Goal: Information Seeking & Learning: Learn about a topic

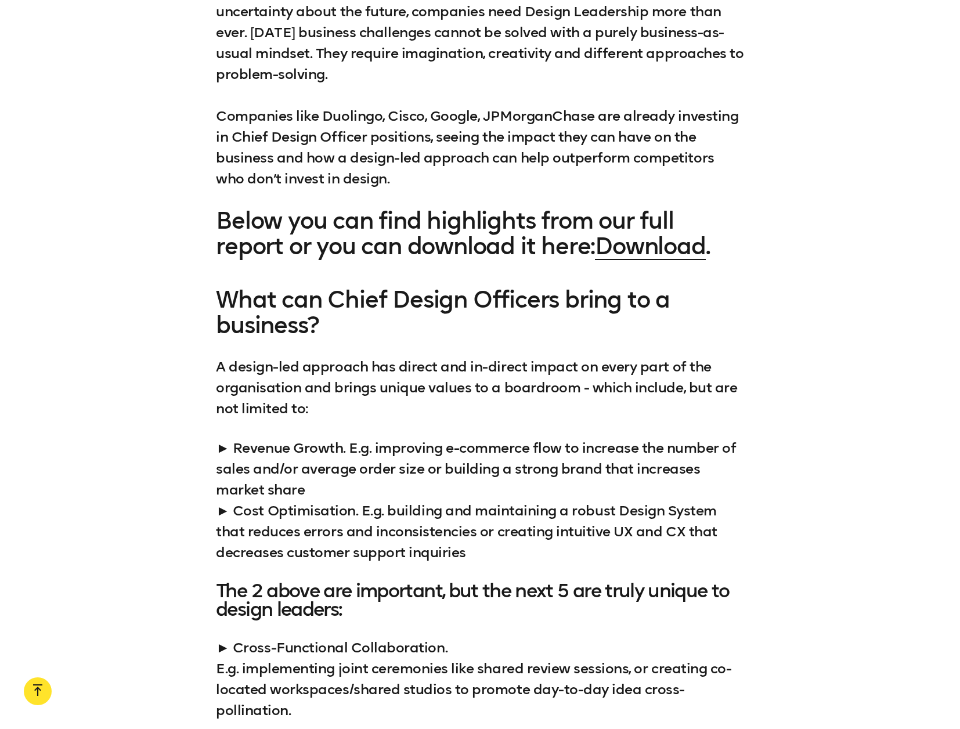
scroll to position [1144, 0]
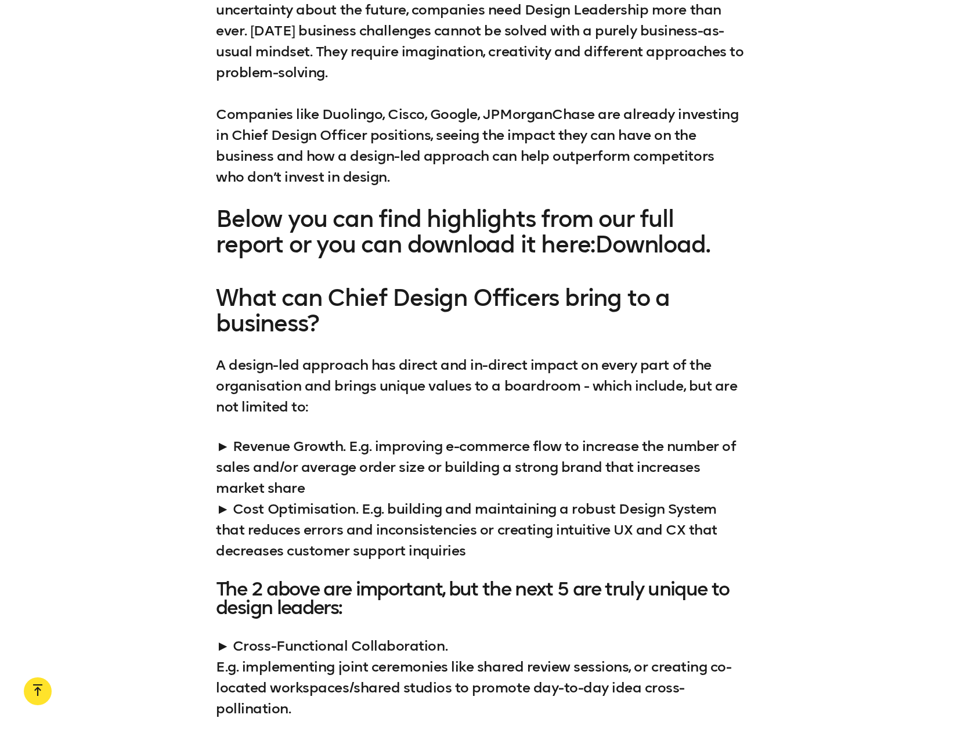
click at [674, 251] on link "Download" at bounding box center [650, 244] width 110 height 28
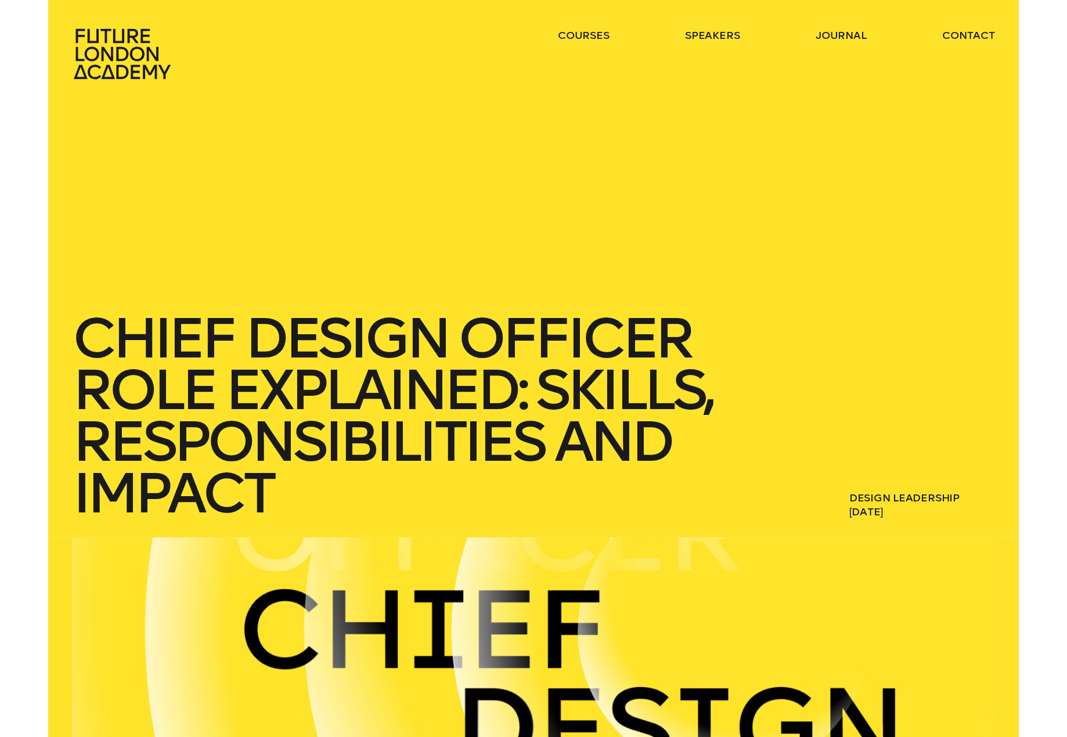
scroll to position [0, 0]
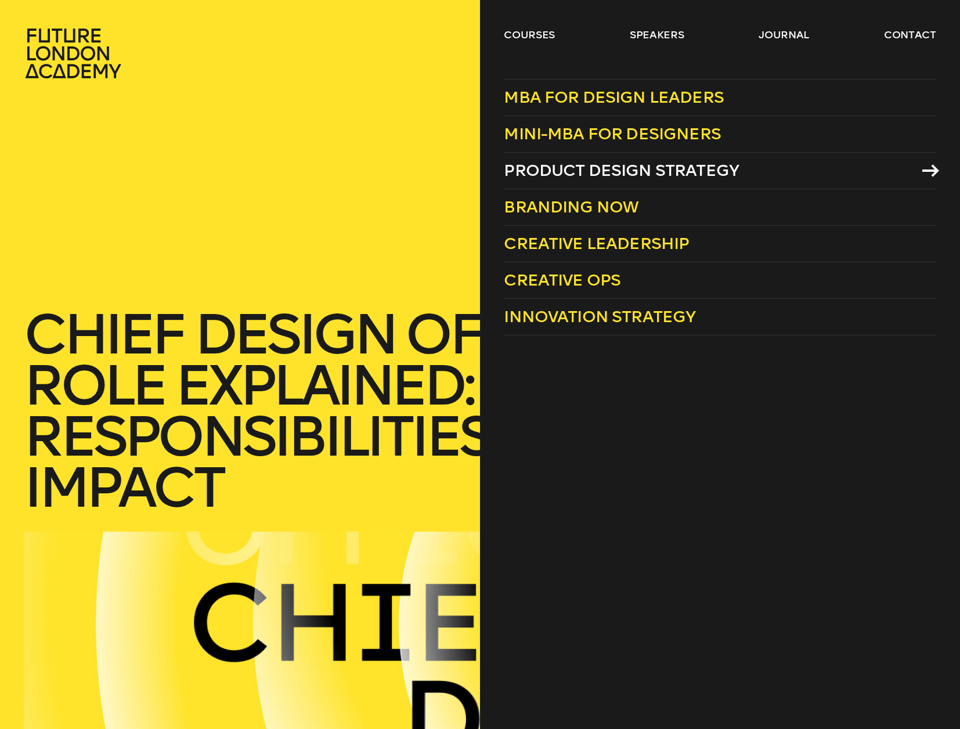
click at [629, 169] on span "Product Design Strategy" at bounding box center [621, 170] width 235 height 19
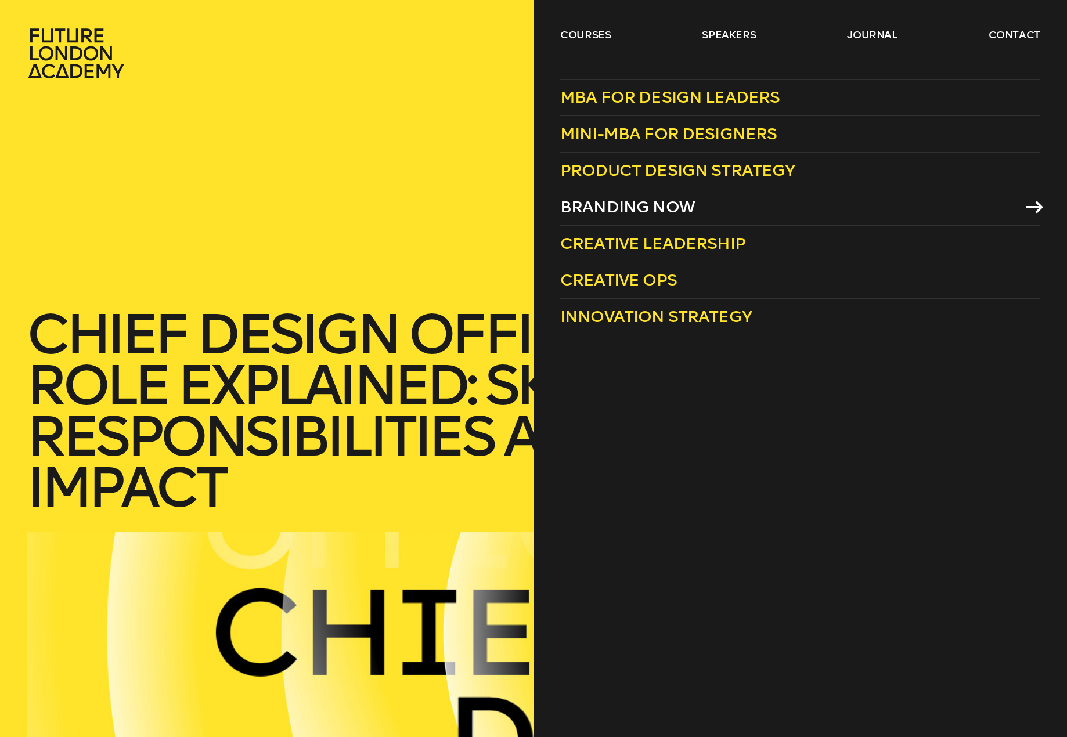
click at [611, 208] on span "Branding Now" at bounding box center [627, 206] width 135 height 19
click at [648, 92] on span "MBA for Design Leaders" at bounding box center [670, 97] width 220 height 19
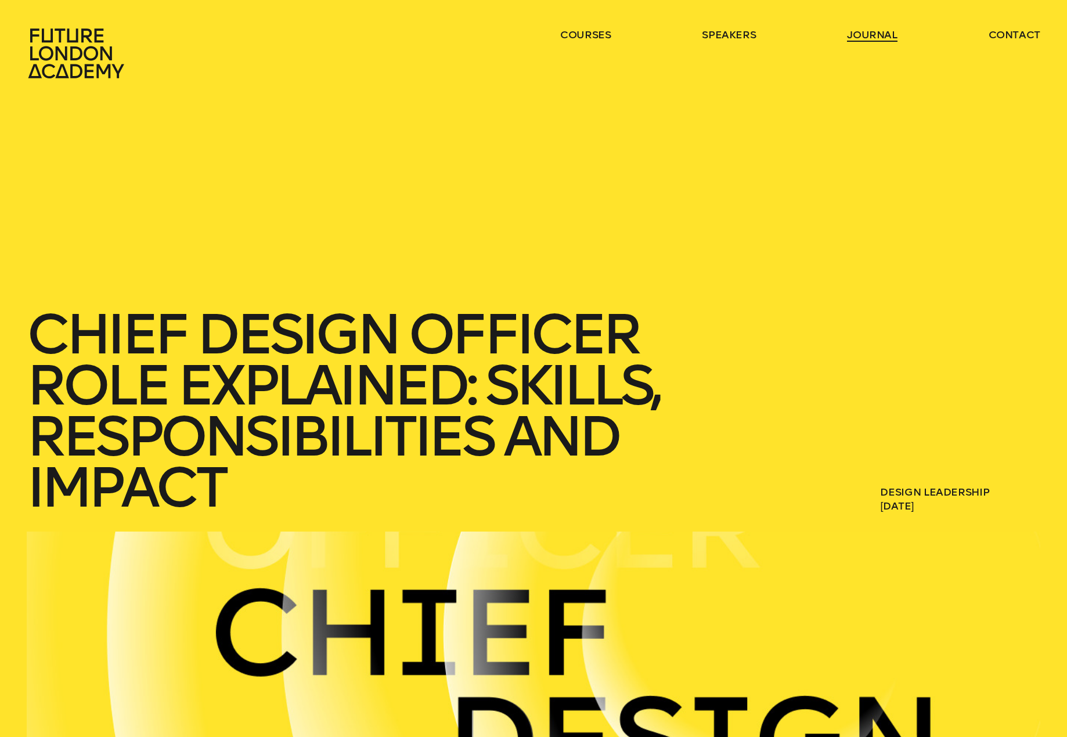
click at [866, 32] on link "journal" at bounding box center [872, 35] width 51 height 14
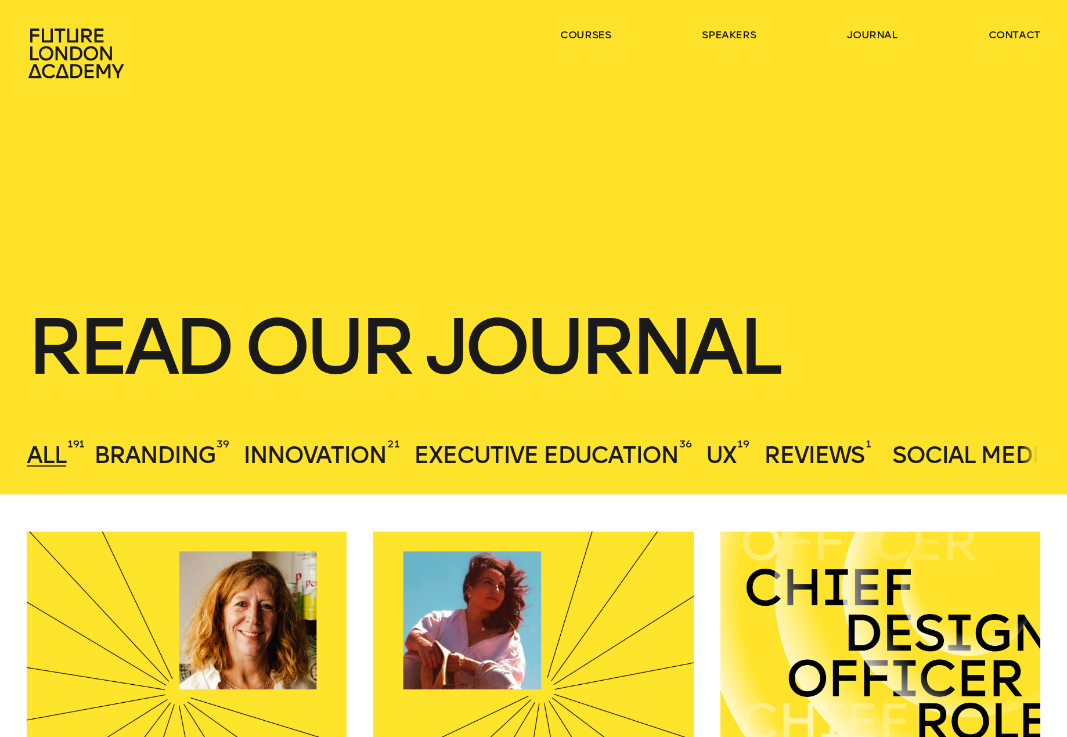
scroll to position [-1, 0]
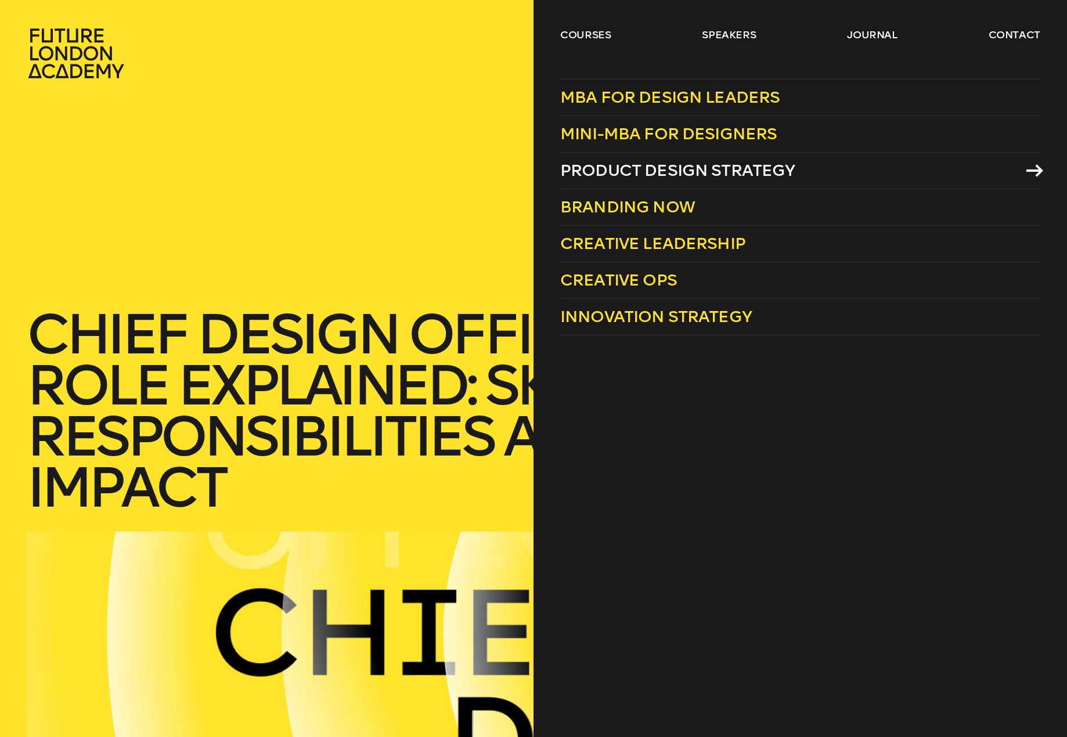
click at [661, 165] on span "Product Design Strategy" at bounding box center [677, 170] width 235 height 19
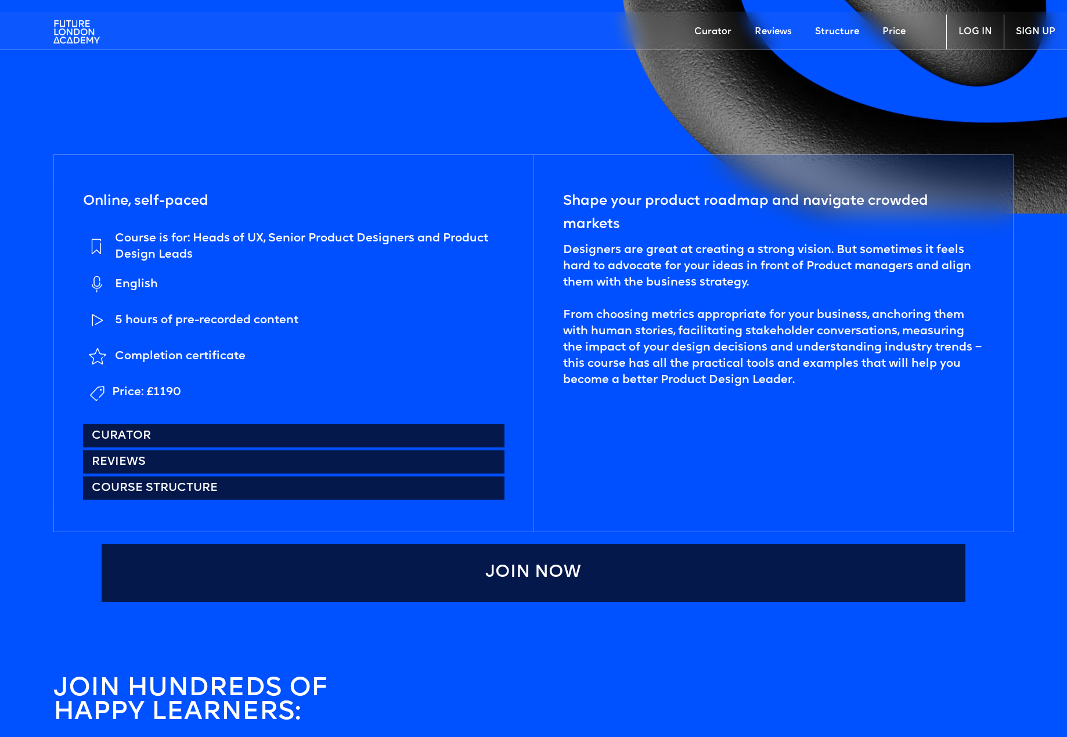
scroll to position [699, 0]
click at [133, 432] on link "Curator" at bounding box center [293, 436] width 421 height 23
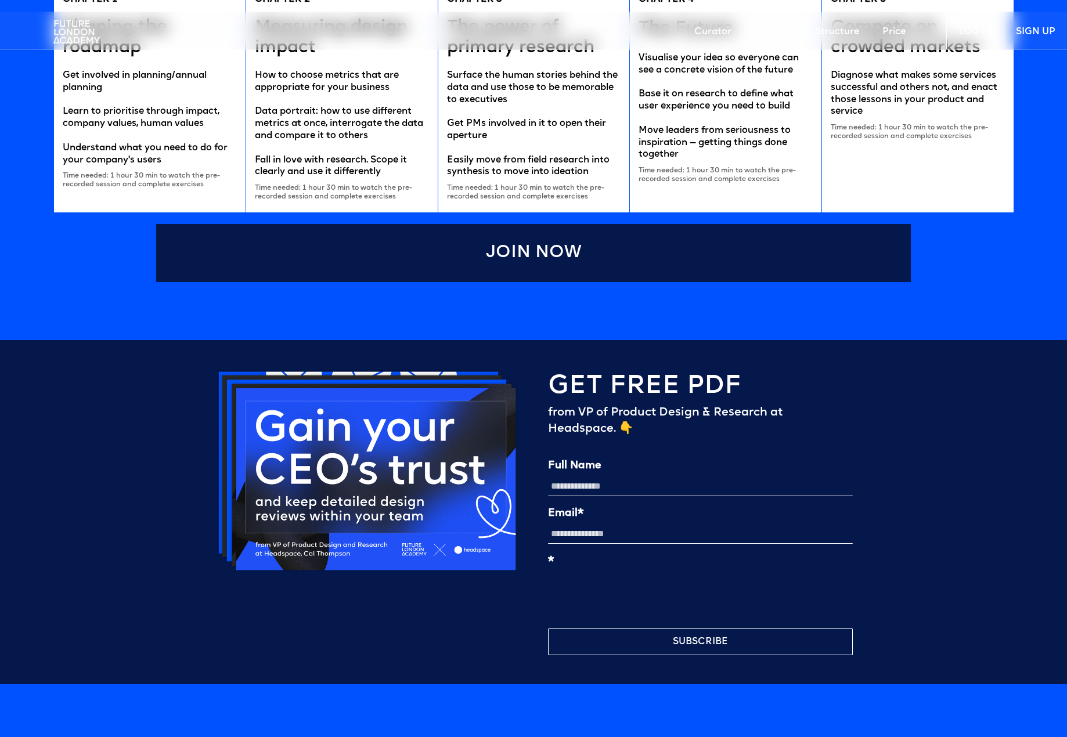
scroll to position [2717, 0]
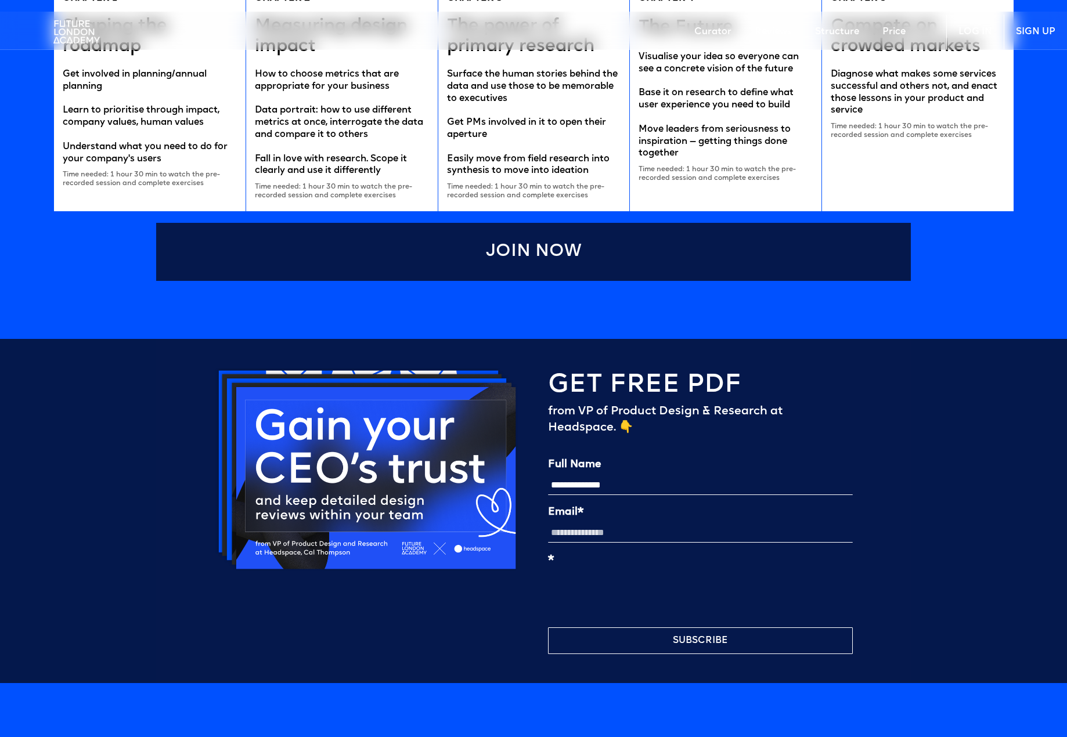
type input "**********"
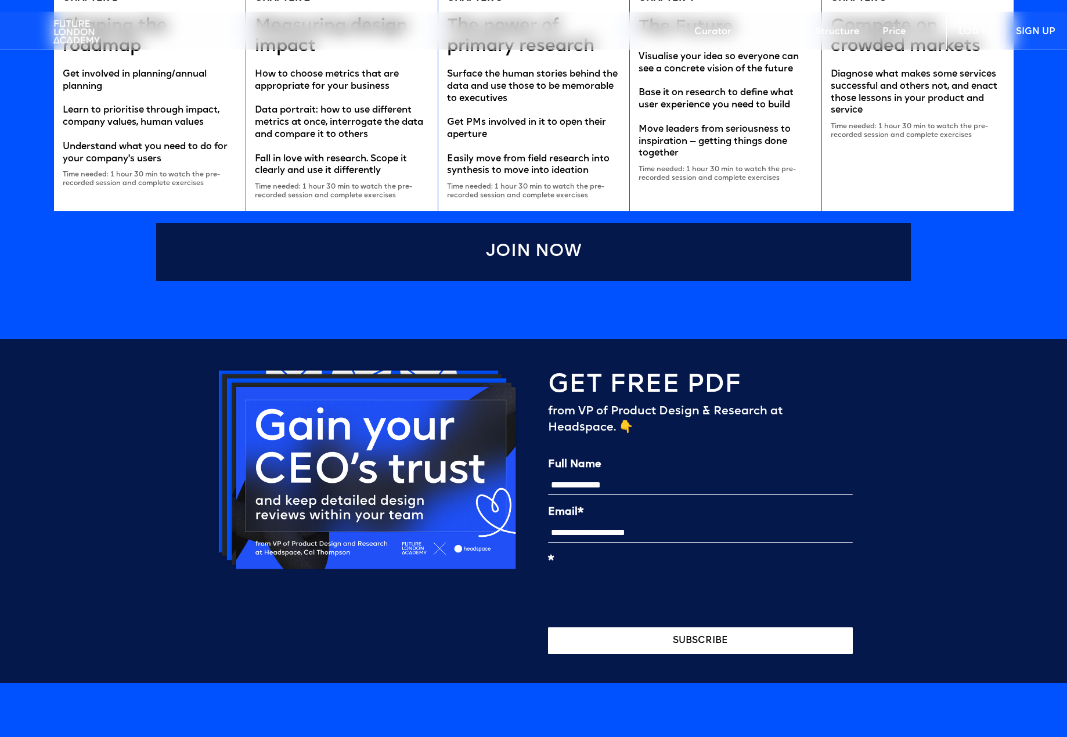
click at [693, 634] on button "SUBSCRIBE" at bounding box center [700, 640] width 305 height 27
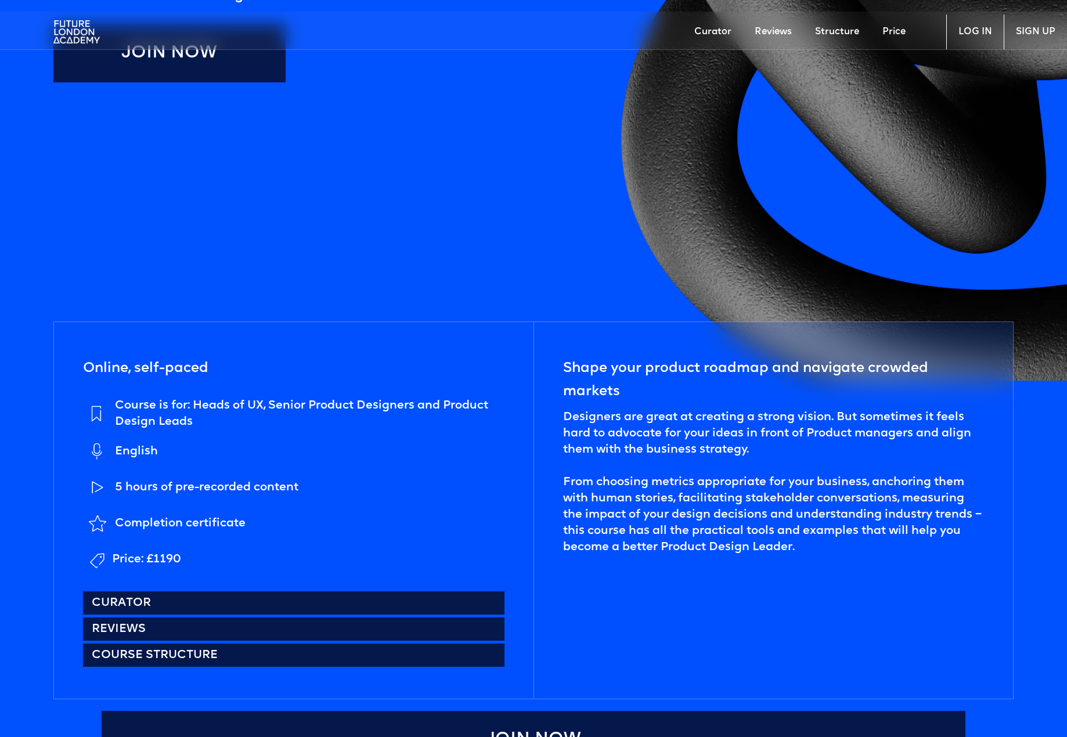
scroll to position [533, 0]
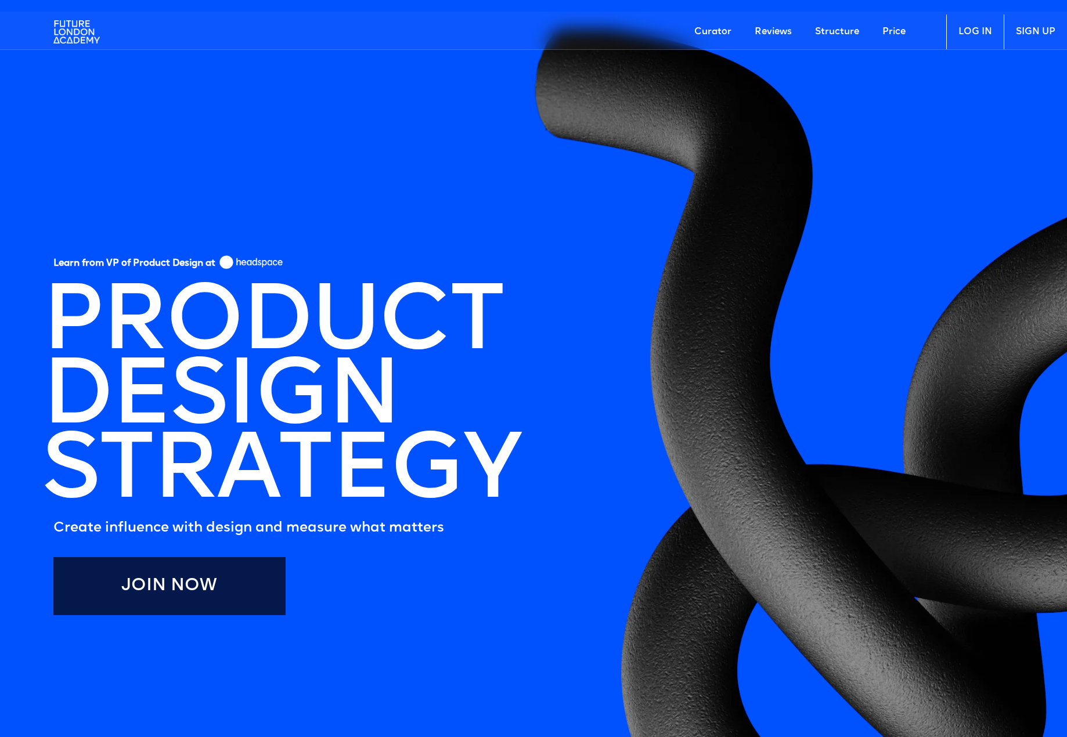
scroll to position [0, 0]
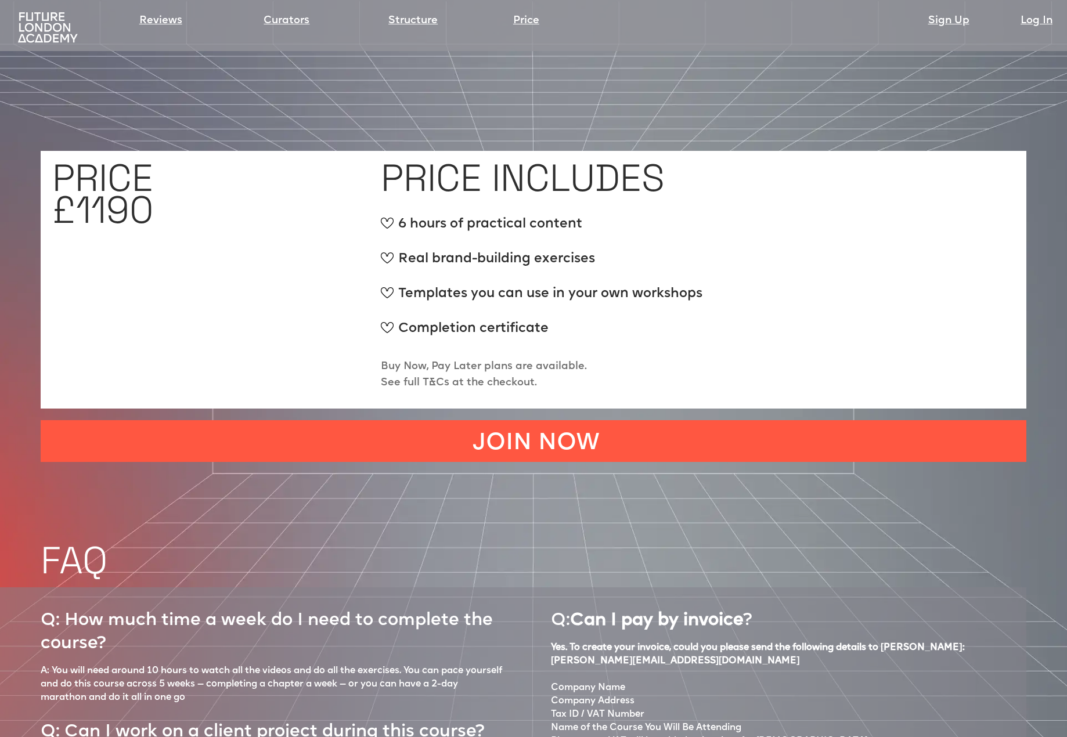
scroll to position [4606, 0]
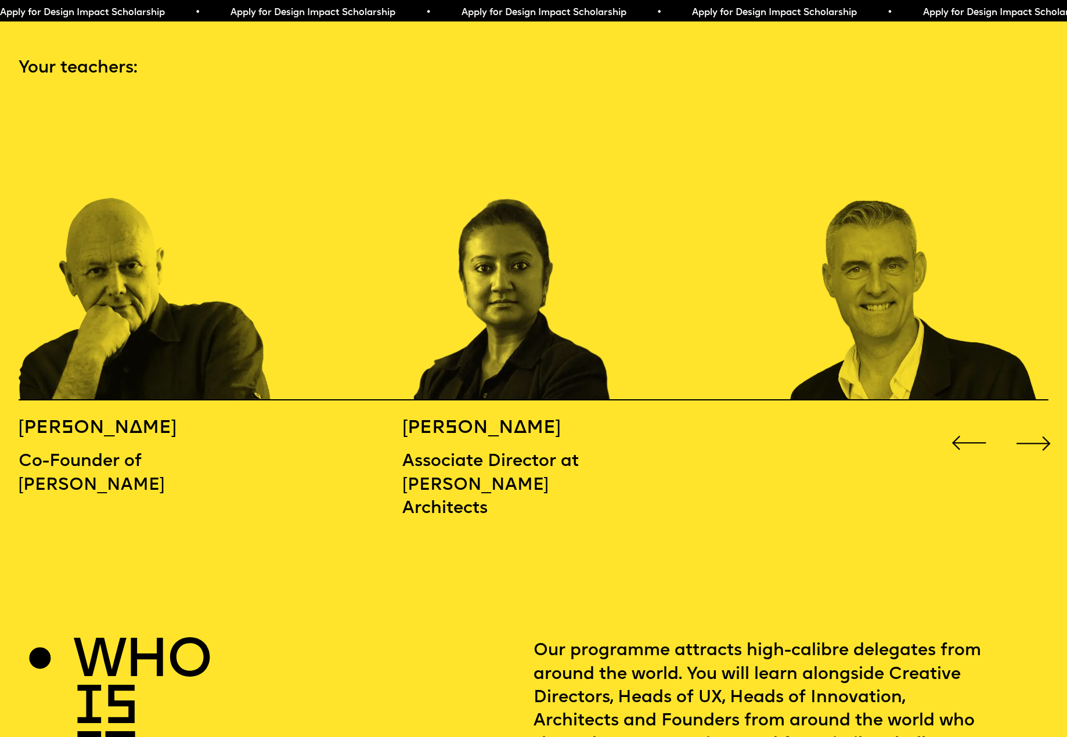
scroll to position [1578, 0]
click at [1044, 421] on div "Next slide" at bounding box center [1033, 442] width 43 height 43
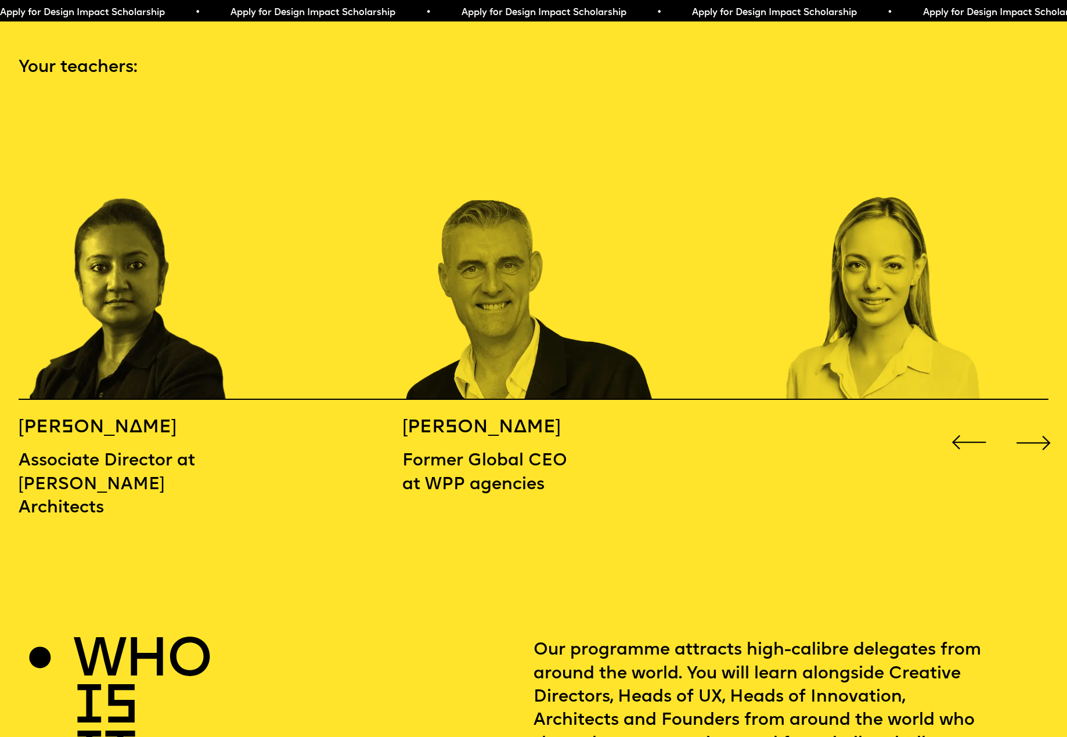
click at [1044, 421] on div "Next slide" at bounding box center [1033, 442] width 43 height 43
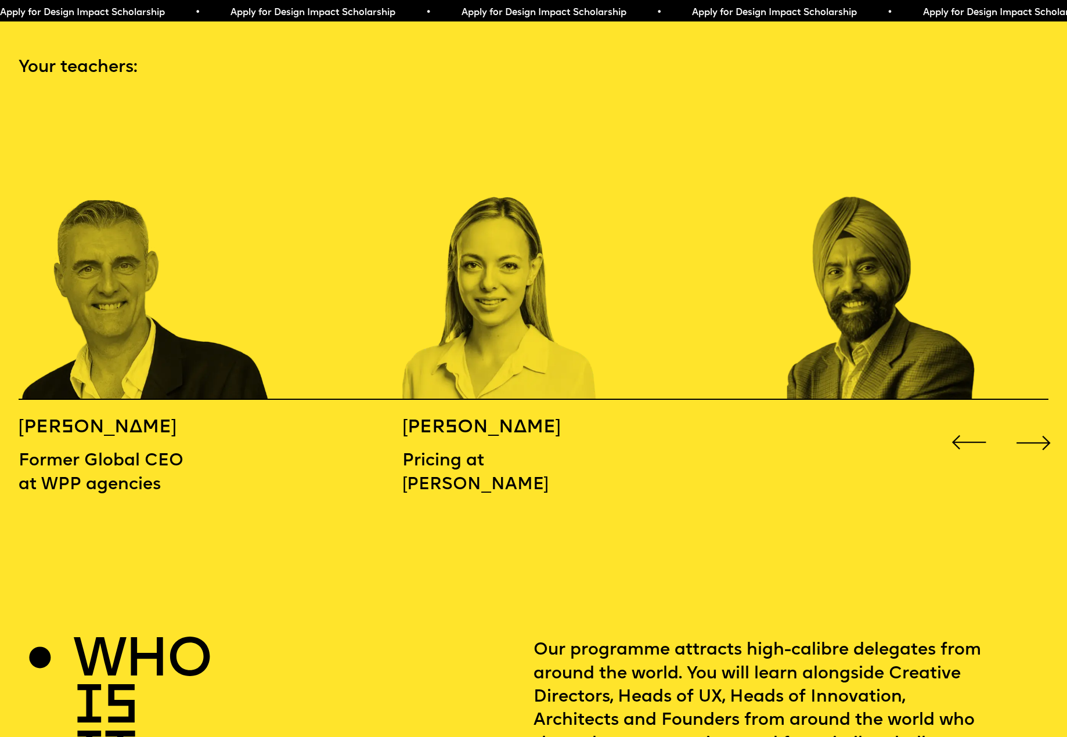
click at [1044, 421] on div "Next slide" at bounding box center [1033, 442] width 43 height 43
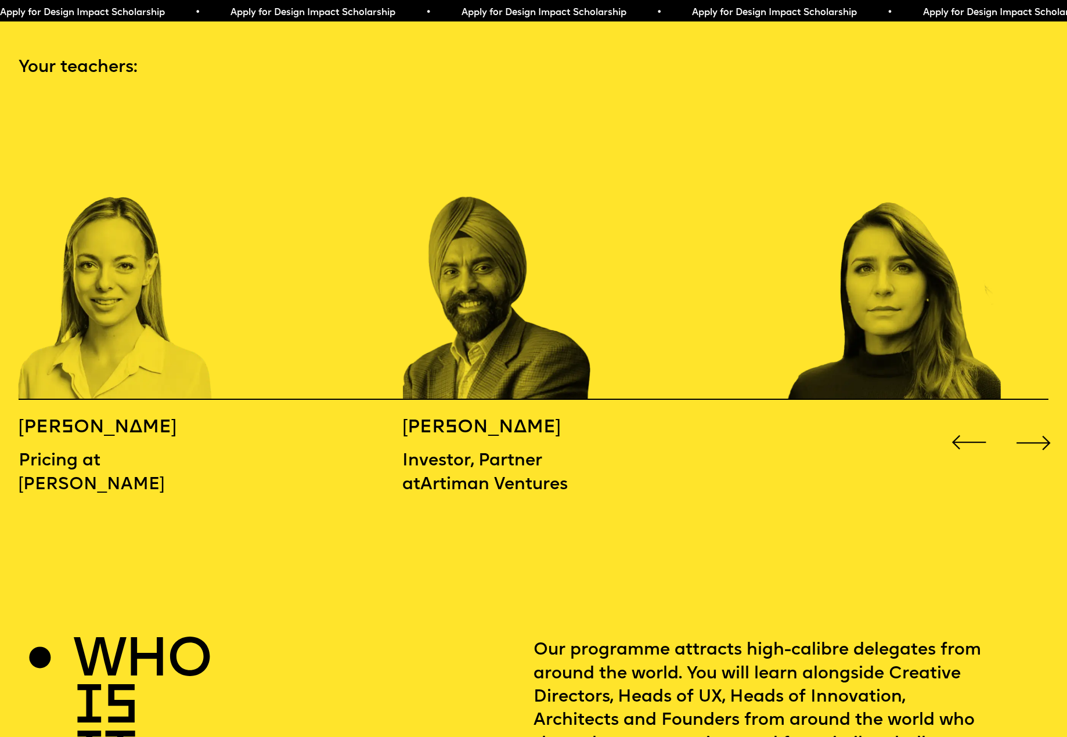
click at [1044, 421] on div "Next slide" at bounding box center [1033, 442] width 43 height 43
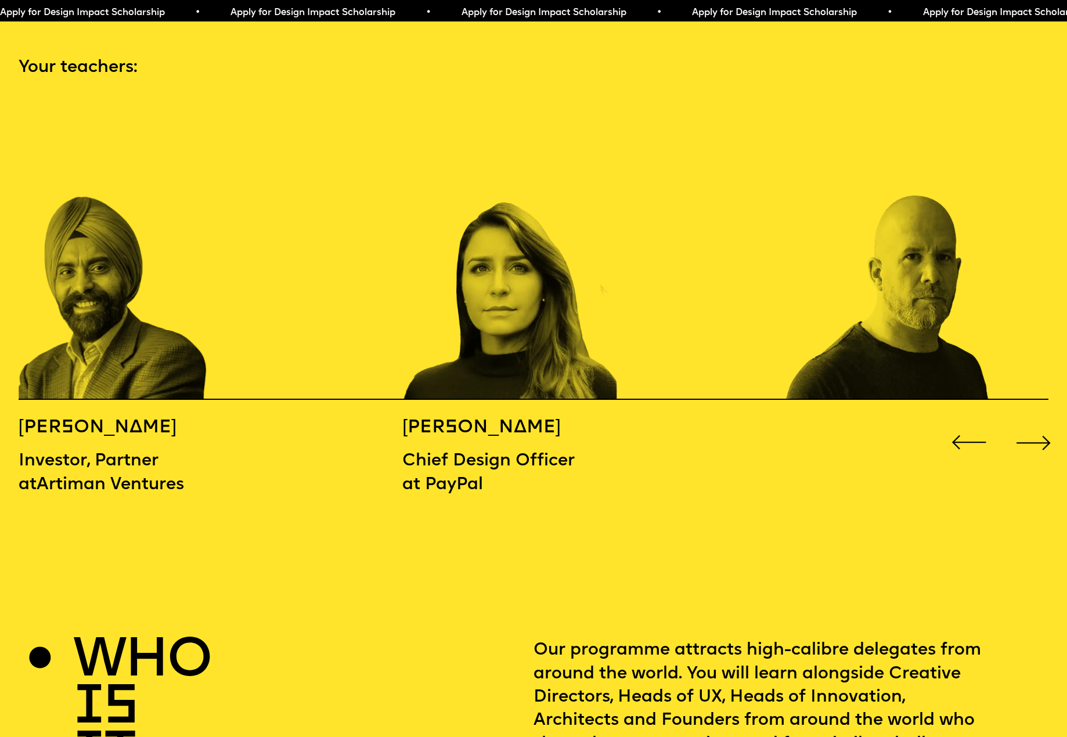
click at [1044, 421] on div "Next slide" at bounding box center [1033, 442] width 43 height 43
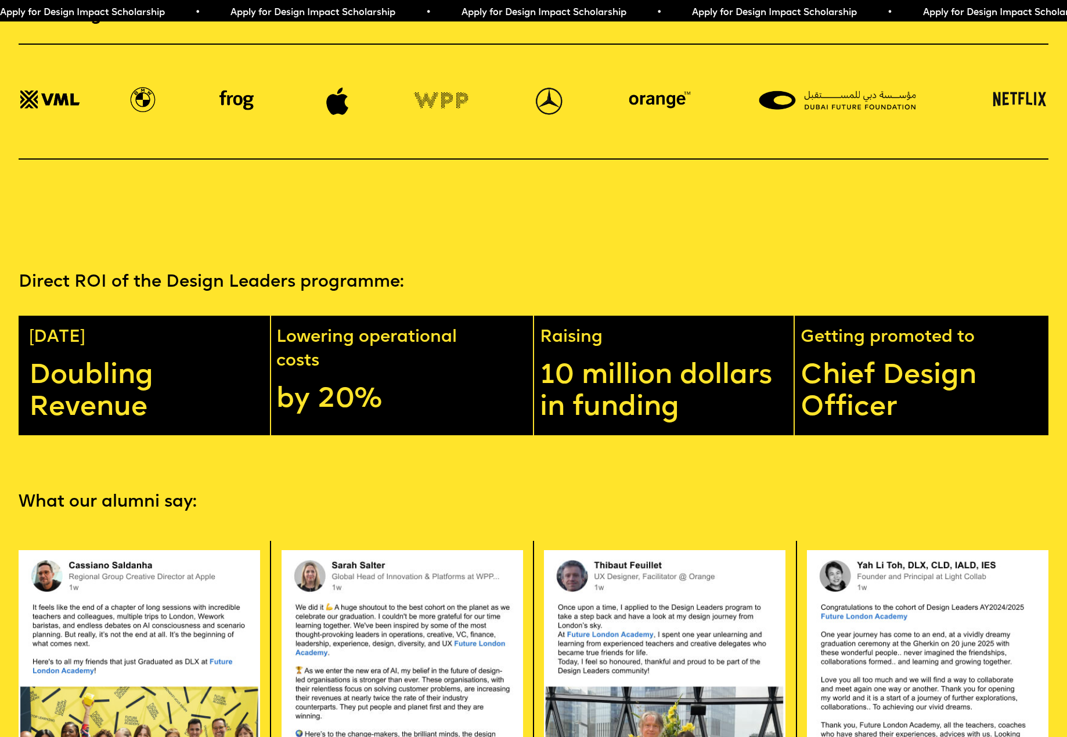
scroll to position [2539, 0]
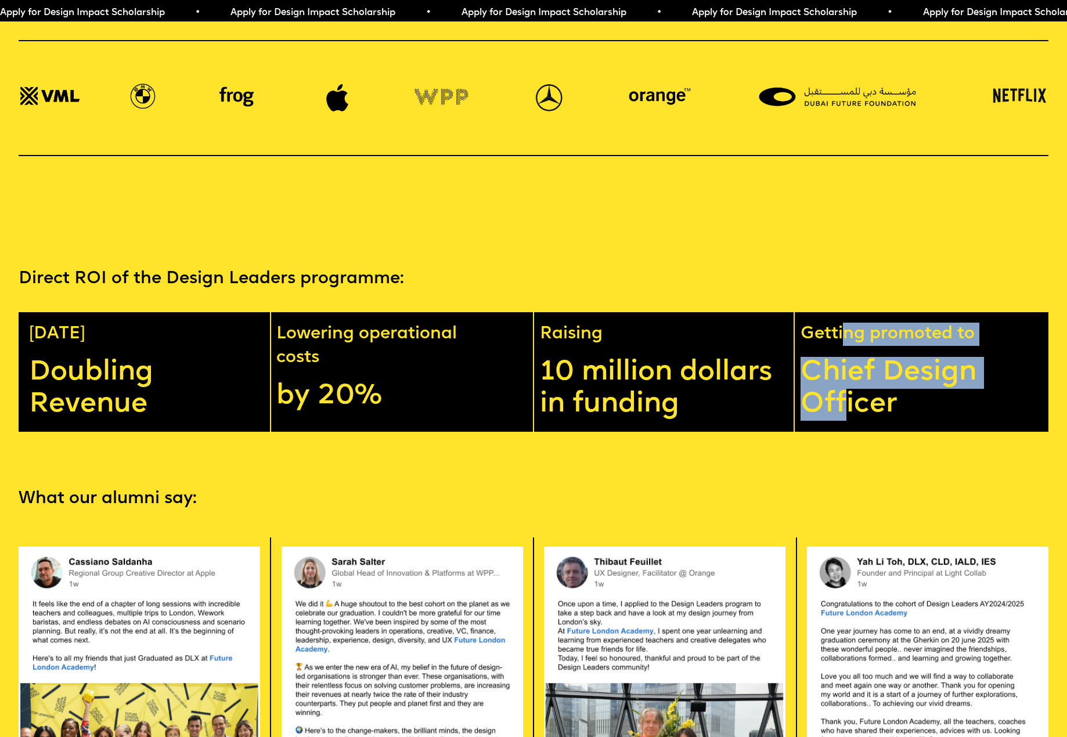
drag, startPoint x: 841, startPoint y: 304, endPoint x: 846, endPoint y: 377, distance: 72.7
click at [846, 377] on div "Getting promoted to Chief Design Officer" at bounding box center [926, 372] width 256 height 120
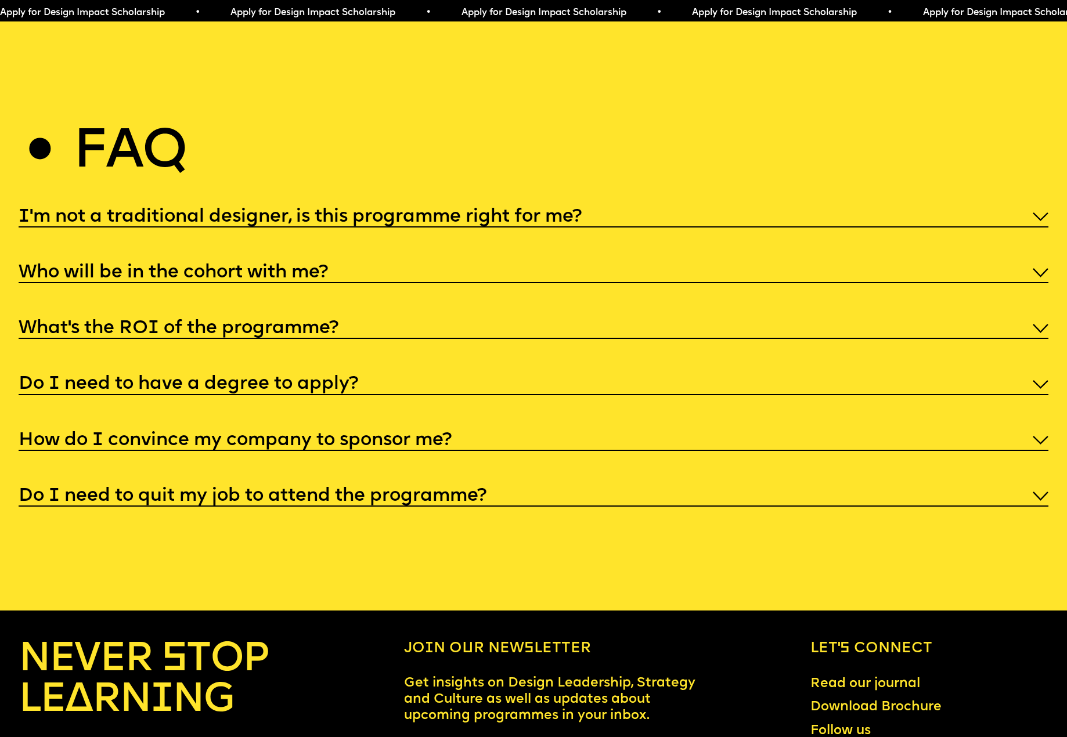
scroll to position [5446, 0]
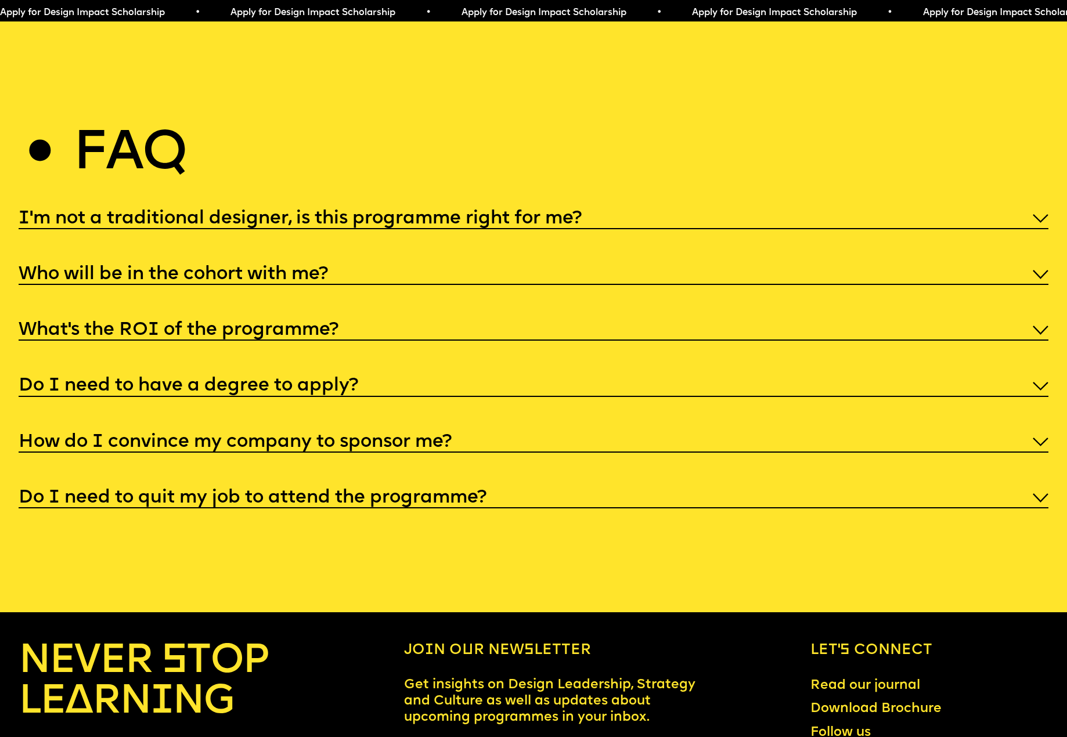
click at [1043, 270] on img at bounding box center [1041, 274] width 16 height 9
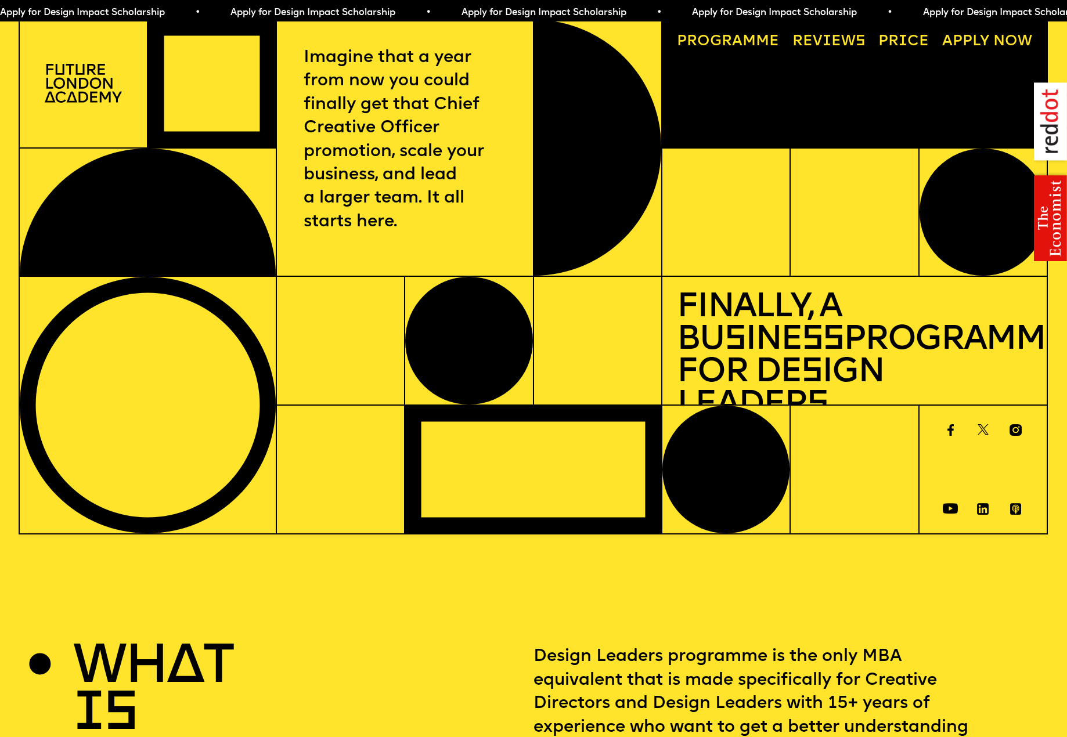
scroll to position [0, 0]
click at [893, 38] on link "Price" at bounding box center [904, 42] width 66 height 30
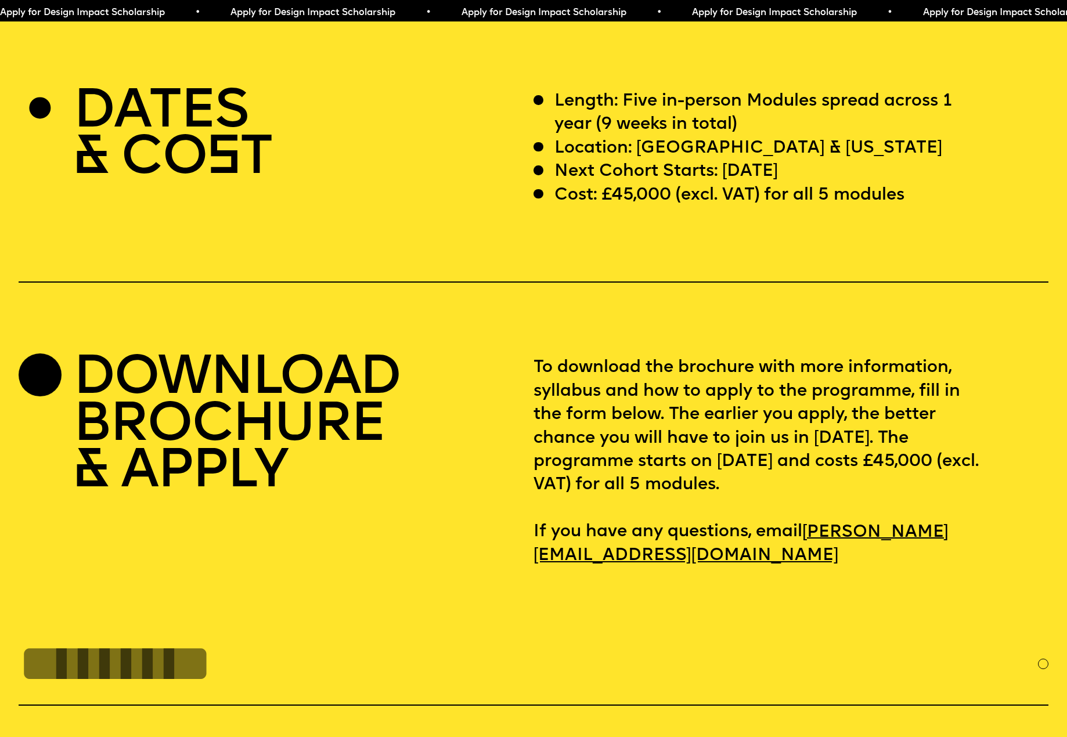
scroll to position [4355, 0]
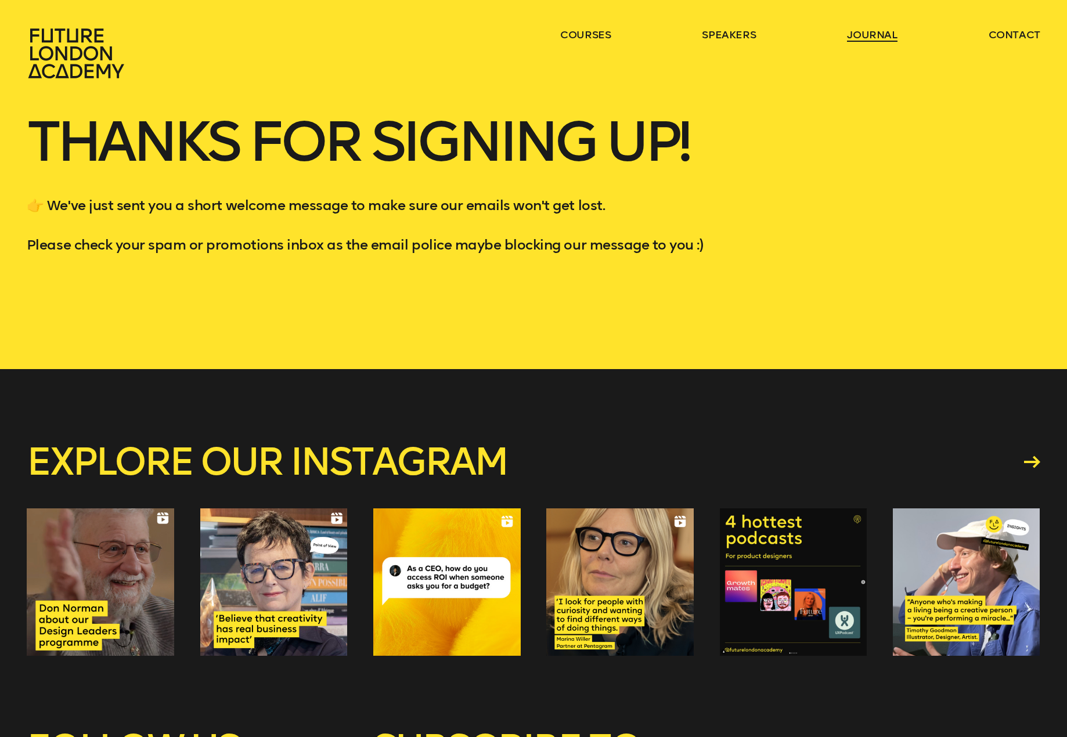
click at [876, 33] on link "journal" at bounding box center [872, 35] width 51 height 14
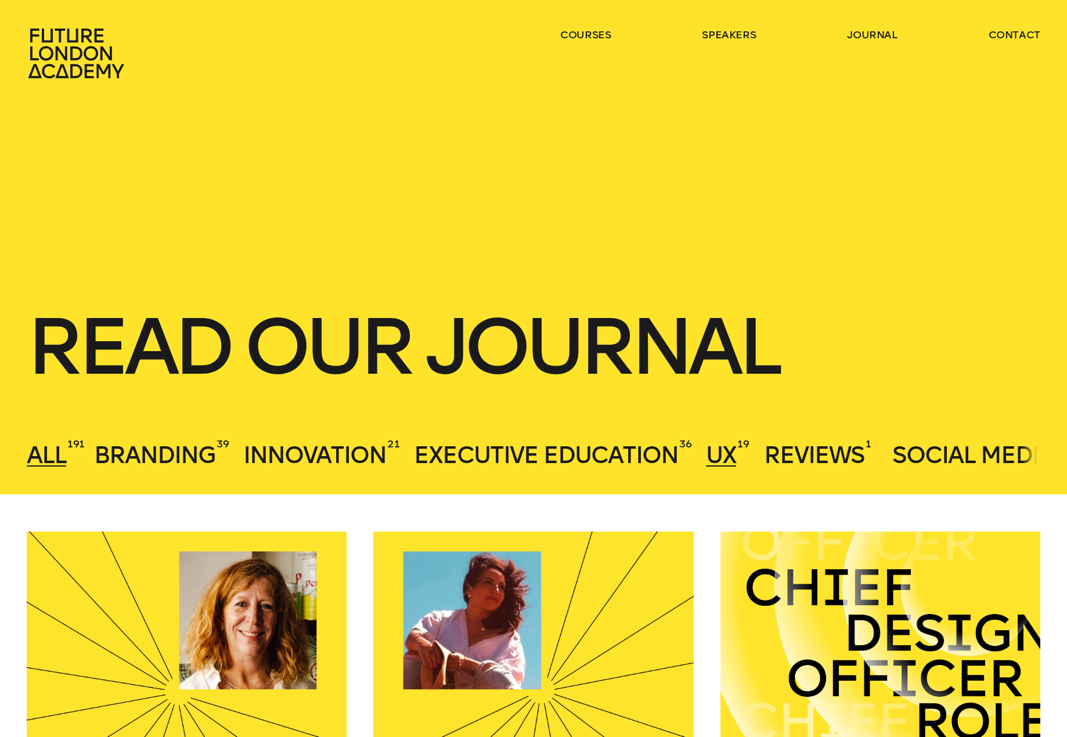
click at [718, 462] on span "UX" at bounding box center [721, 455] width 30 height 28
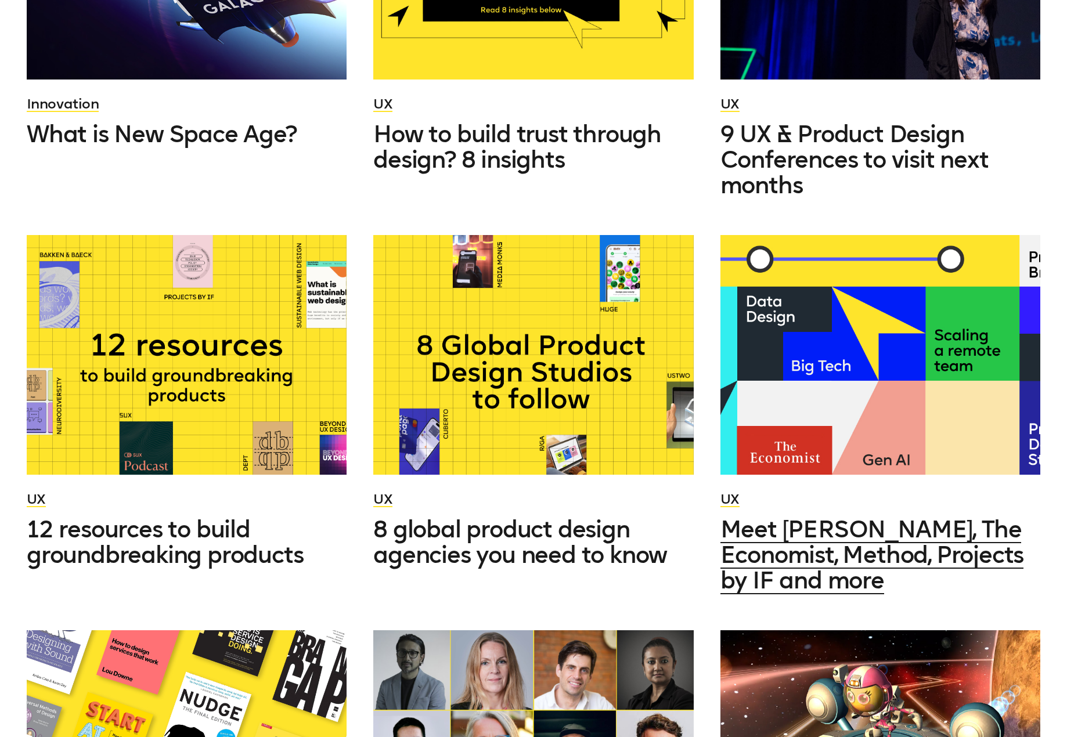
scroll to position [693, 0]
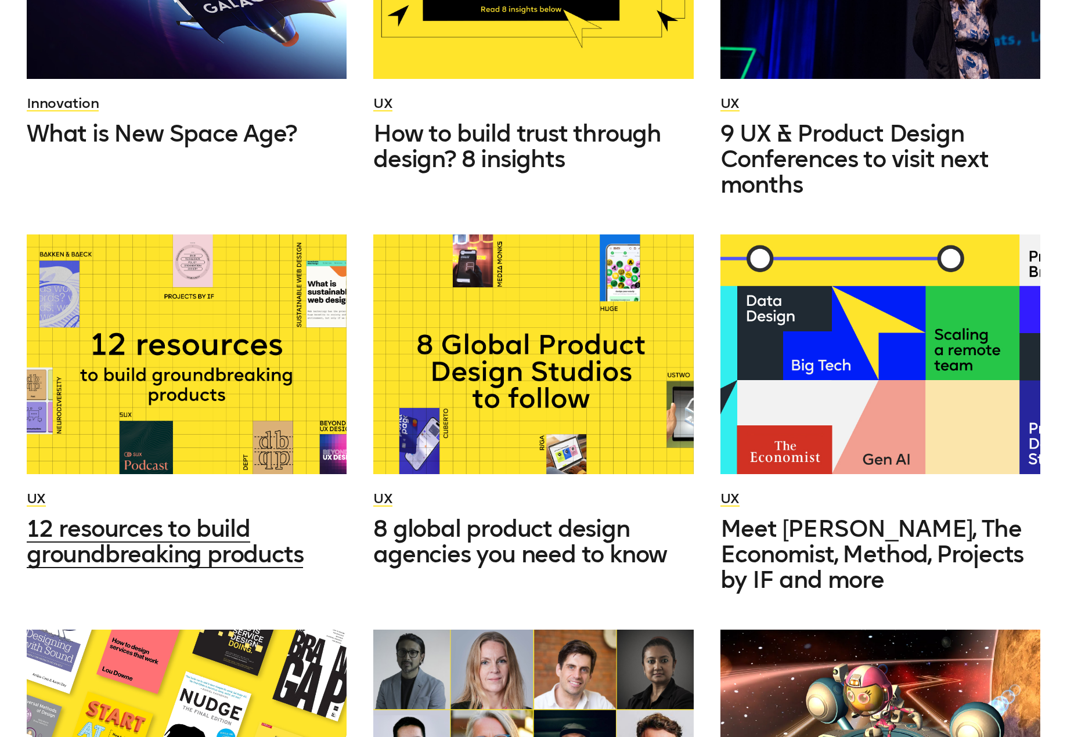
click at [206, 531] on span "12 resources to build groundbreaking products" at bounding box center [165, 541] width 276 height 53
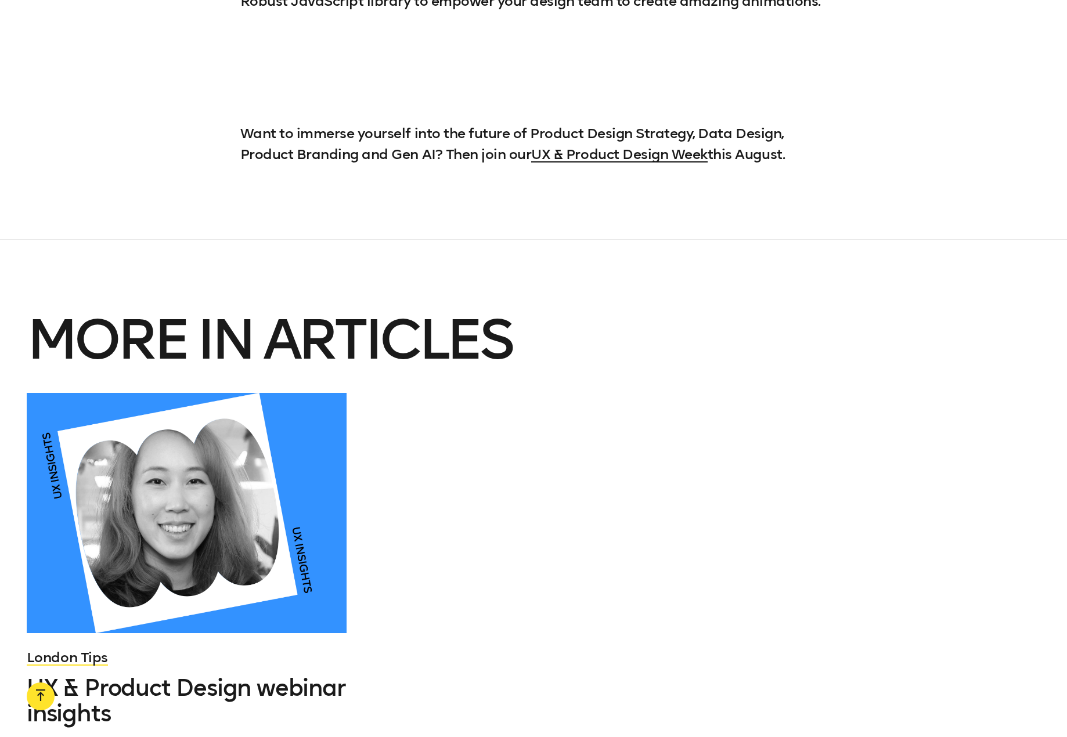
scroll to position [4929, 0]
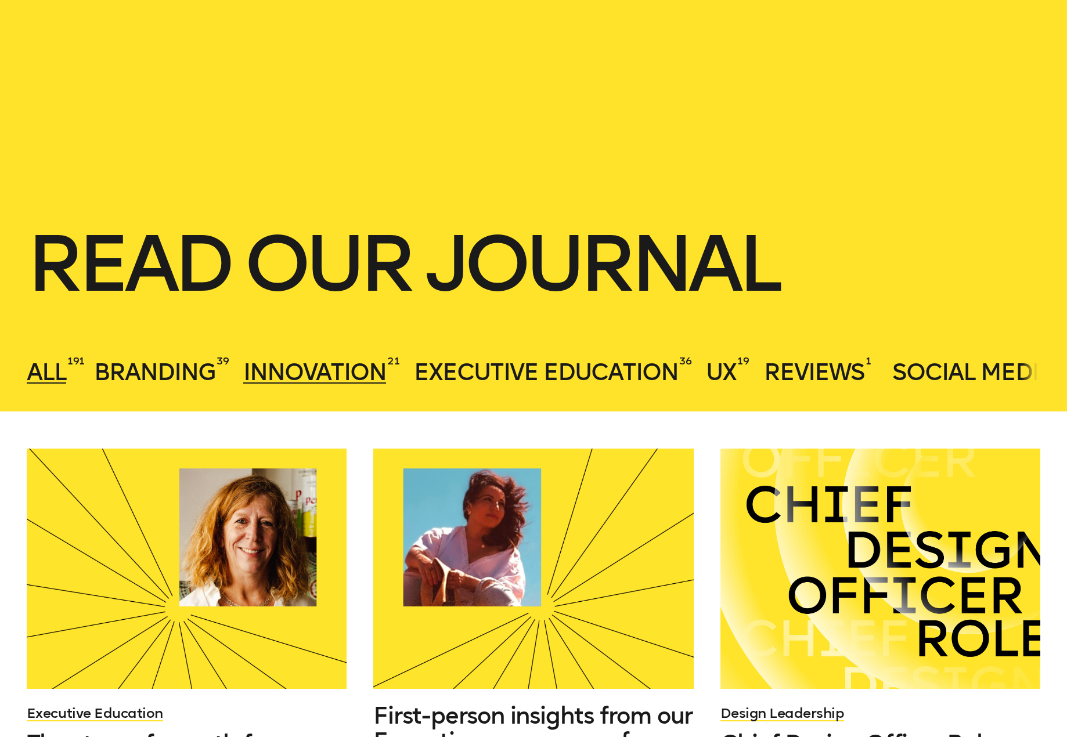
scroll to position [84, 0]
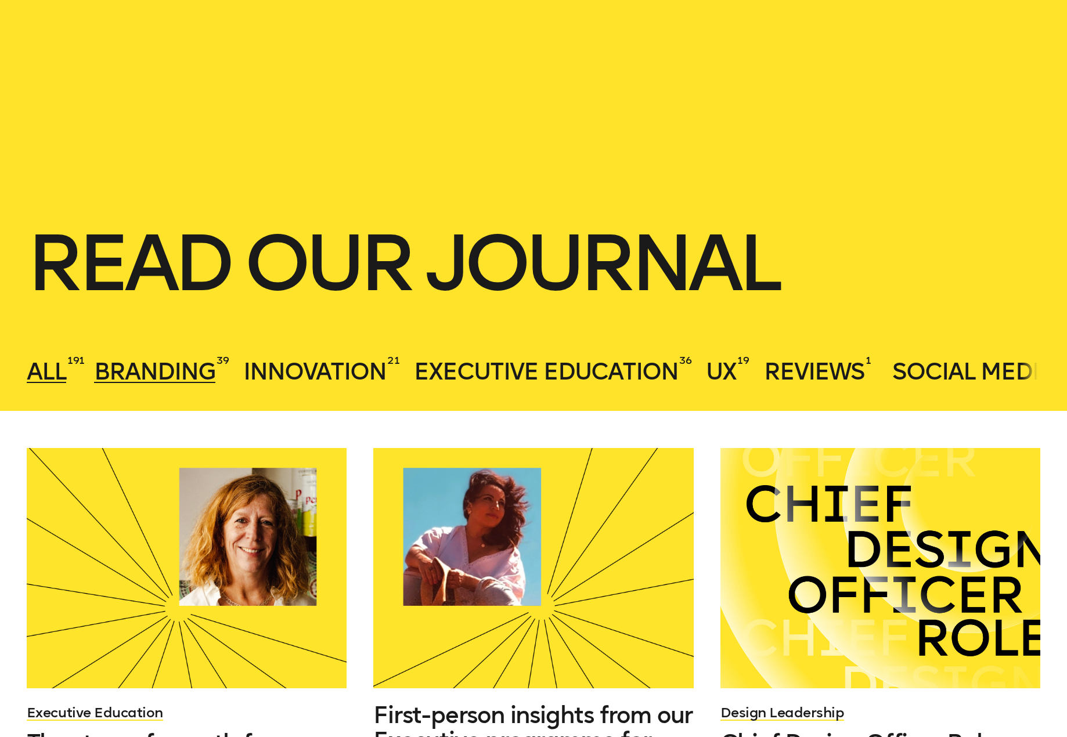
click at [186, 370] on span "Branding" at bounding box center [154, 372] width 121 height 28
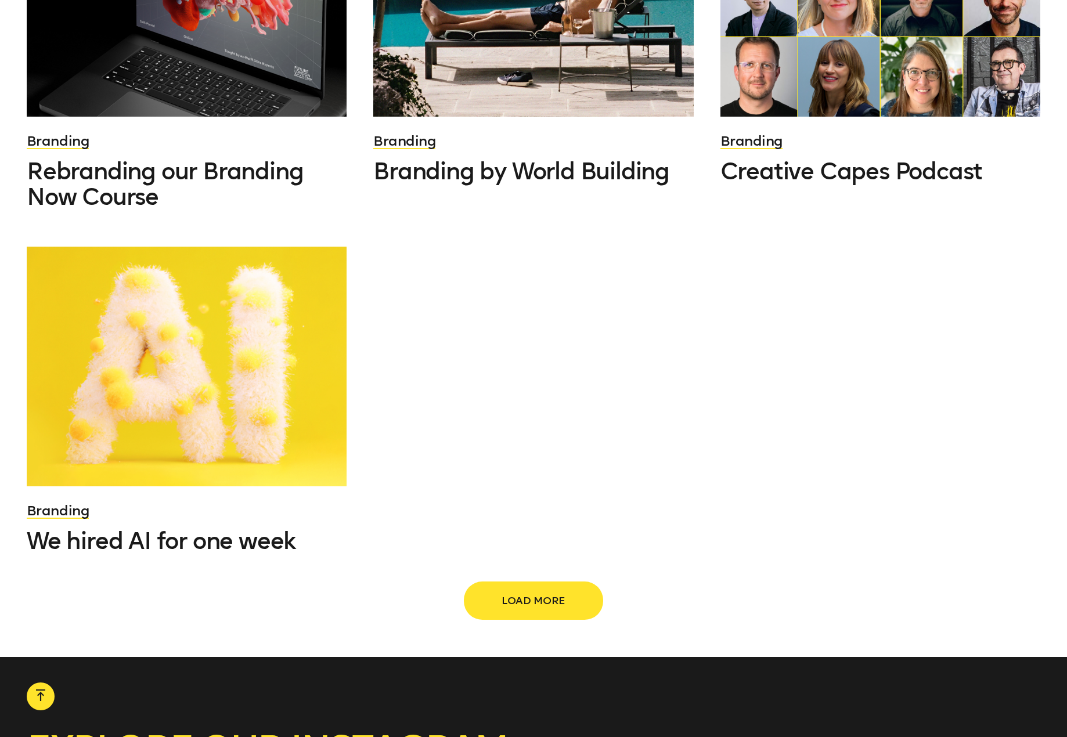
scroll to position [1422, 0]
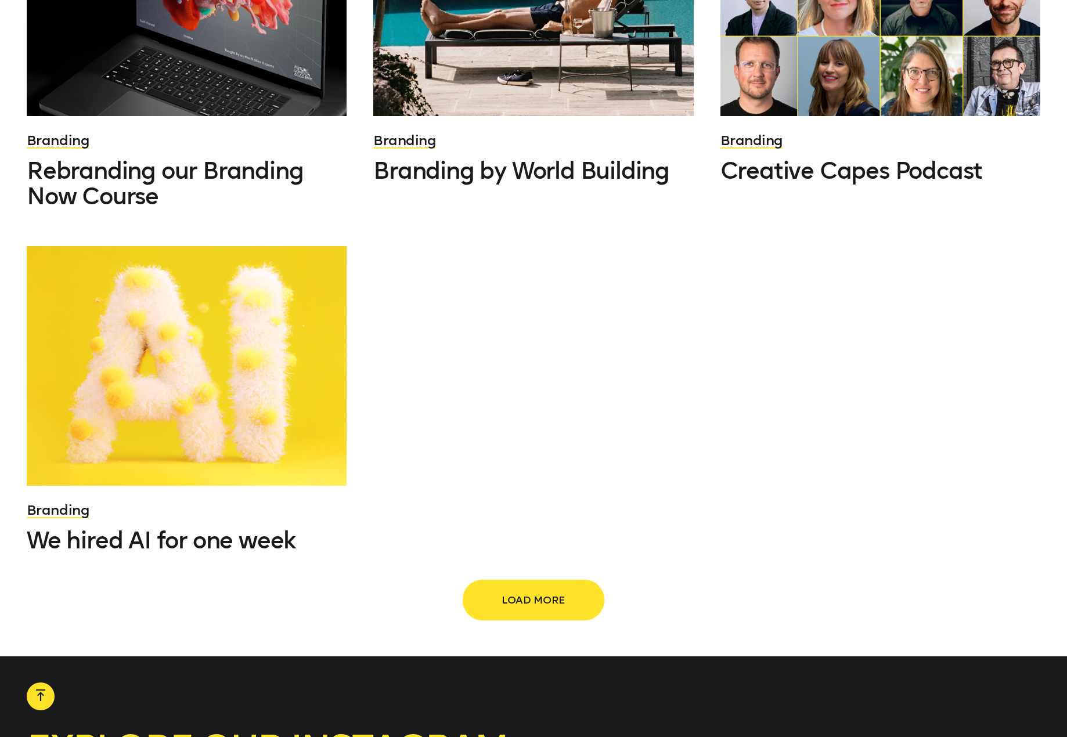
drag, startPoint x: 564, startPoint y: 596, endPoint x: 577, endPoint y: 592, distance: 13.2
click at [564, 596] on span "Load more" at bounding box center [533, 600] width 102 height 22
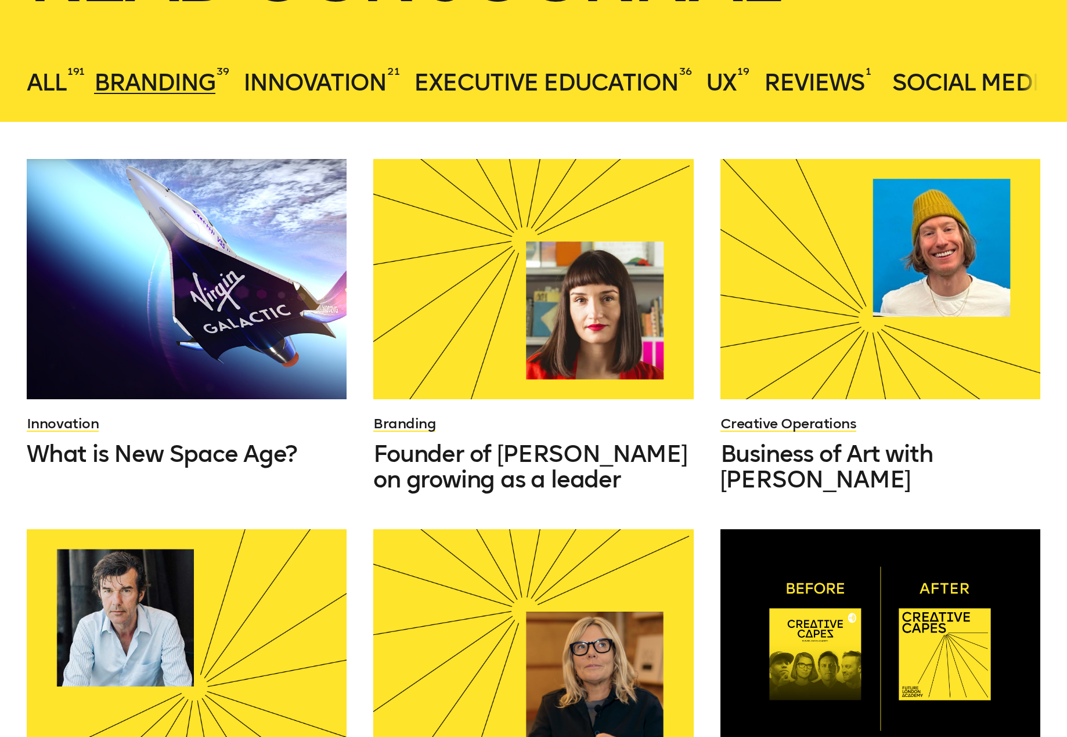
scroll to position [373, 0]
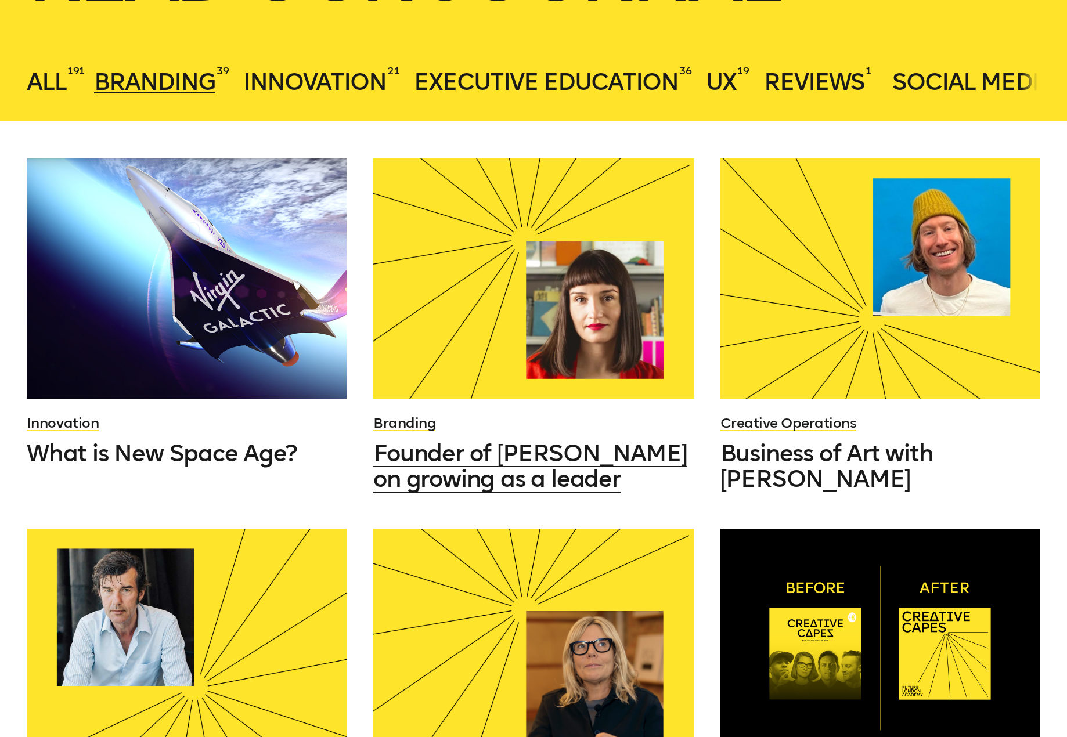
click at [599, 460] on span "Founder of Hey studio on growing as a leader" at bounding box center [530, 465] width 314 height 53
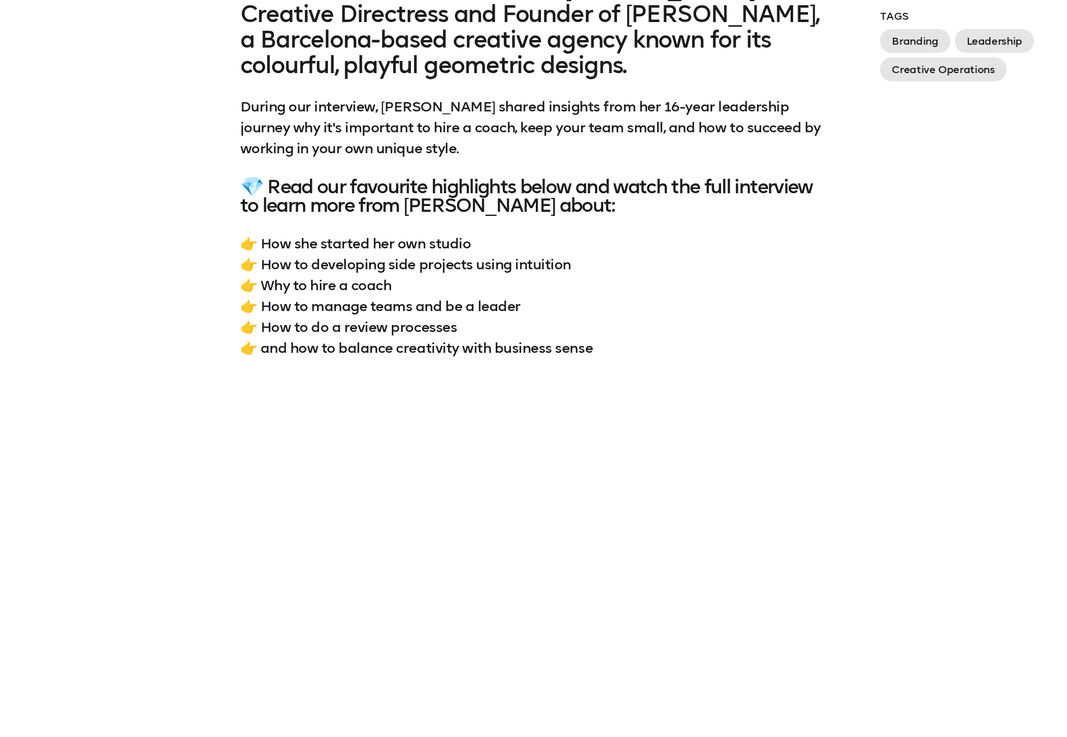
scroll to position [1078, 0]
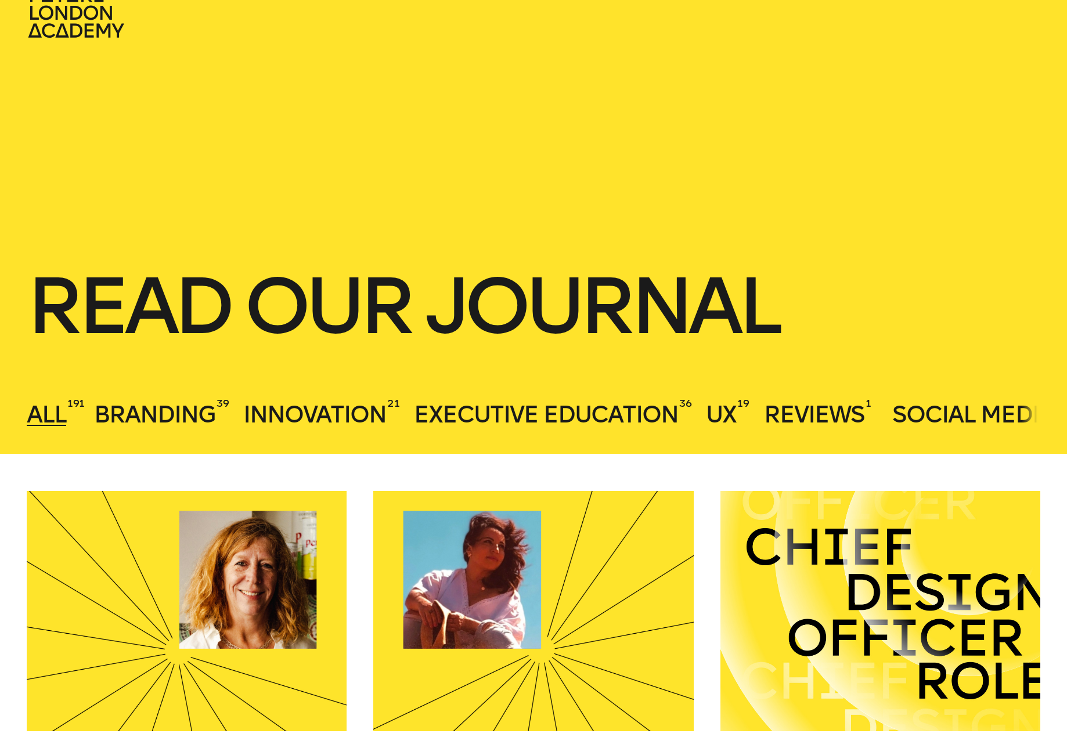
scroll to position [40, 0]
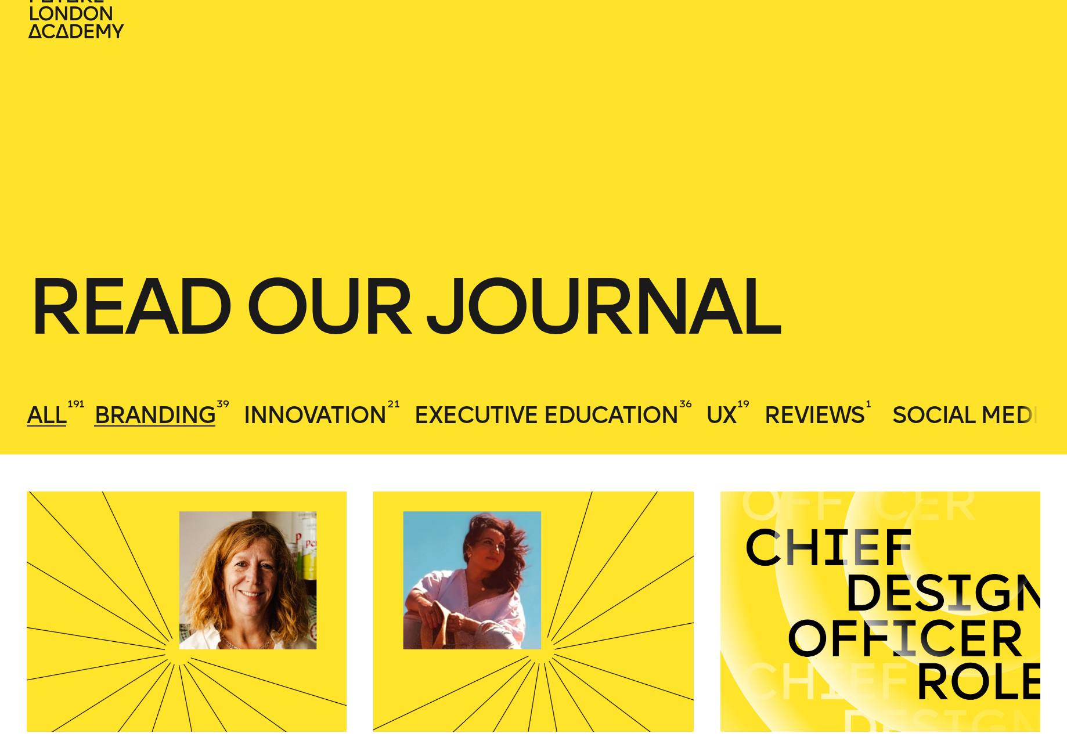
click at [149, 414] on span "Branding" at bounding box center [154, 415] width 121 height 28
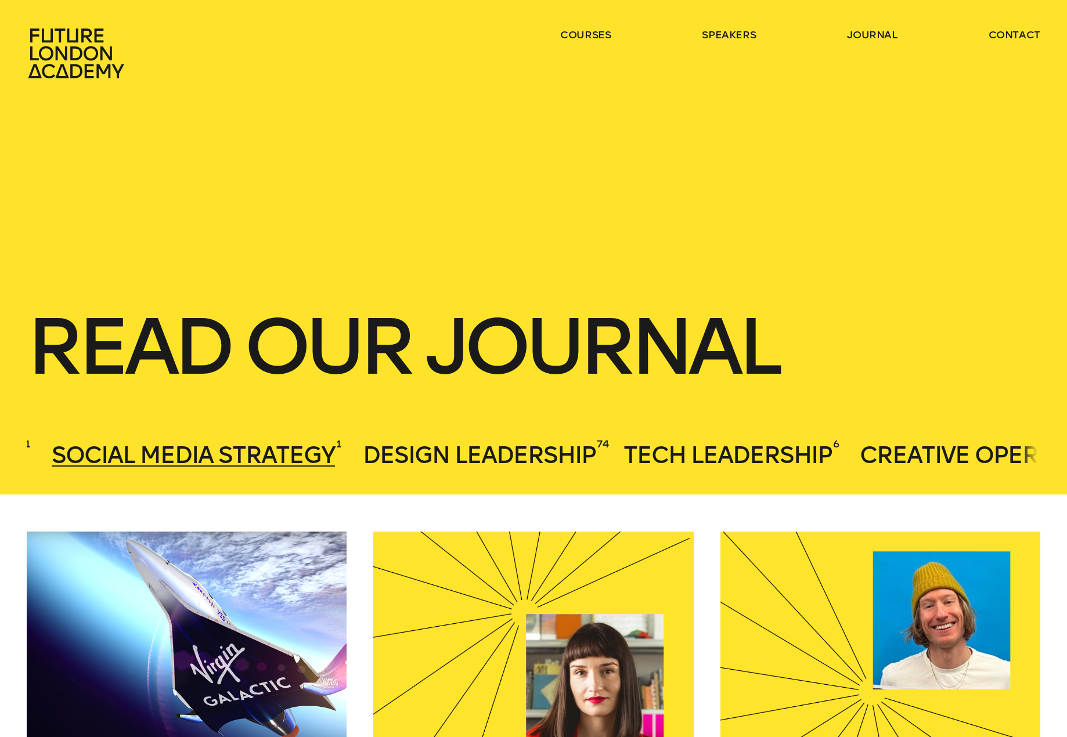
scroll to position [0, 842]
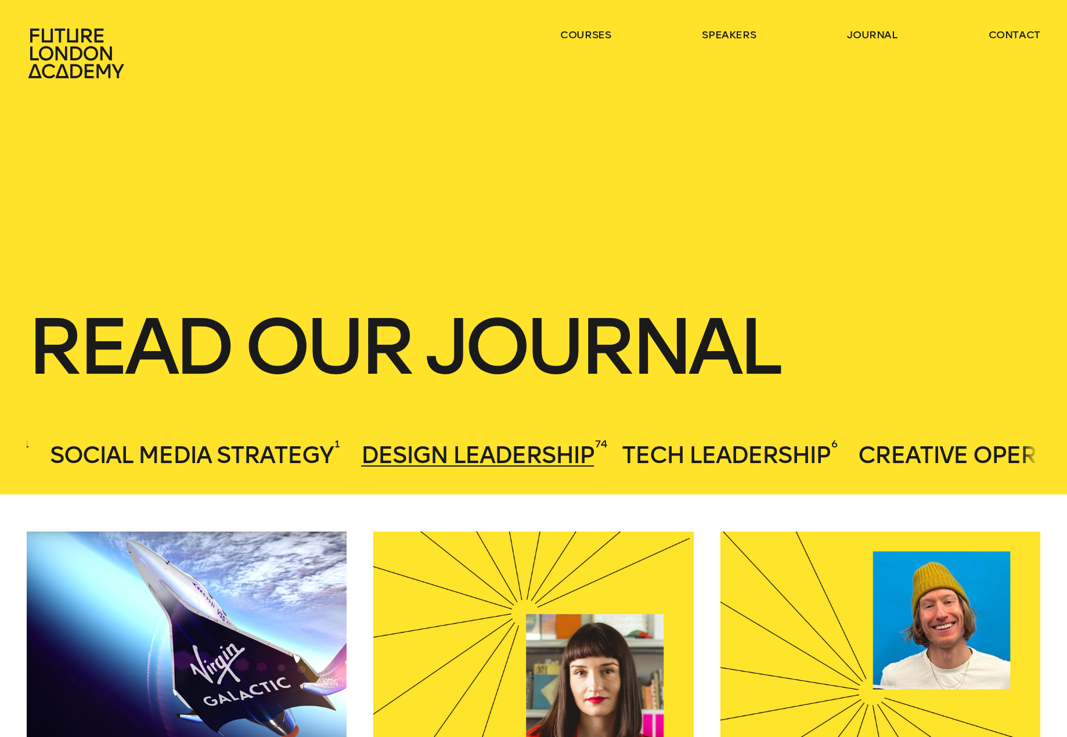
click at [550, 450] on span "Design Leadership" at bounding box center [477, 455] width 233 height 28
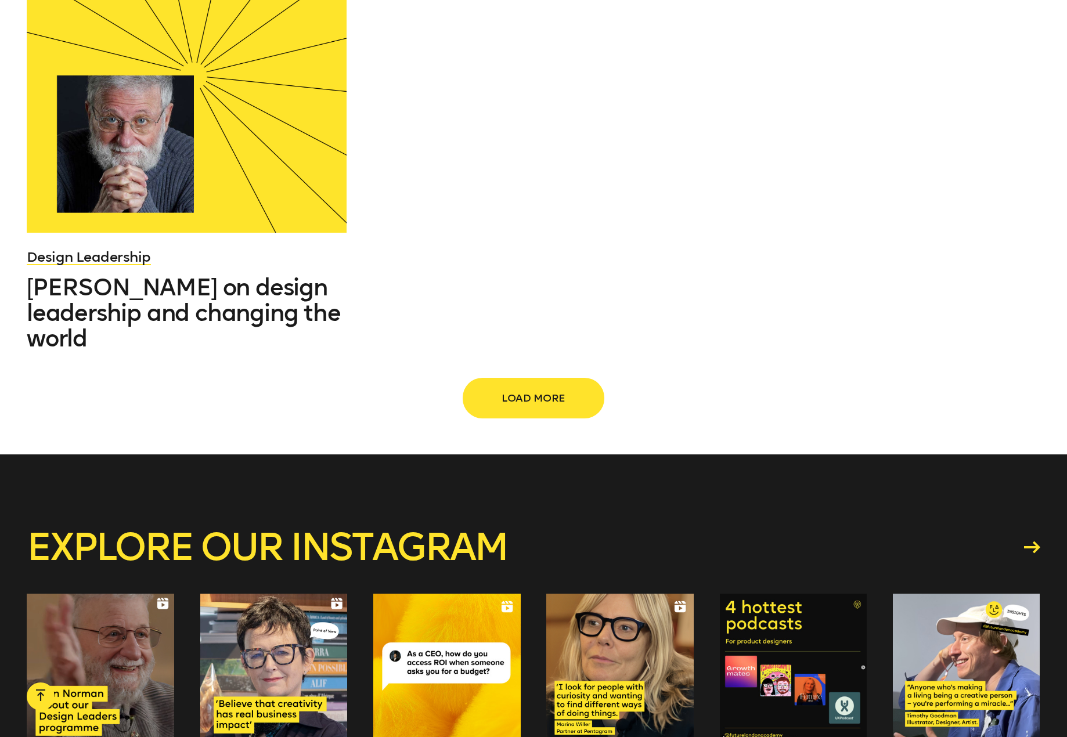
scroll to position [1753, 0]
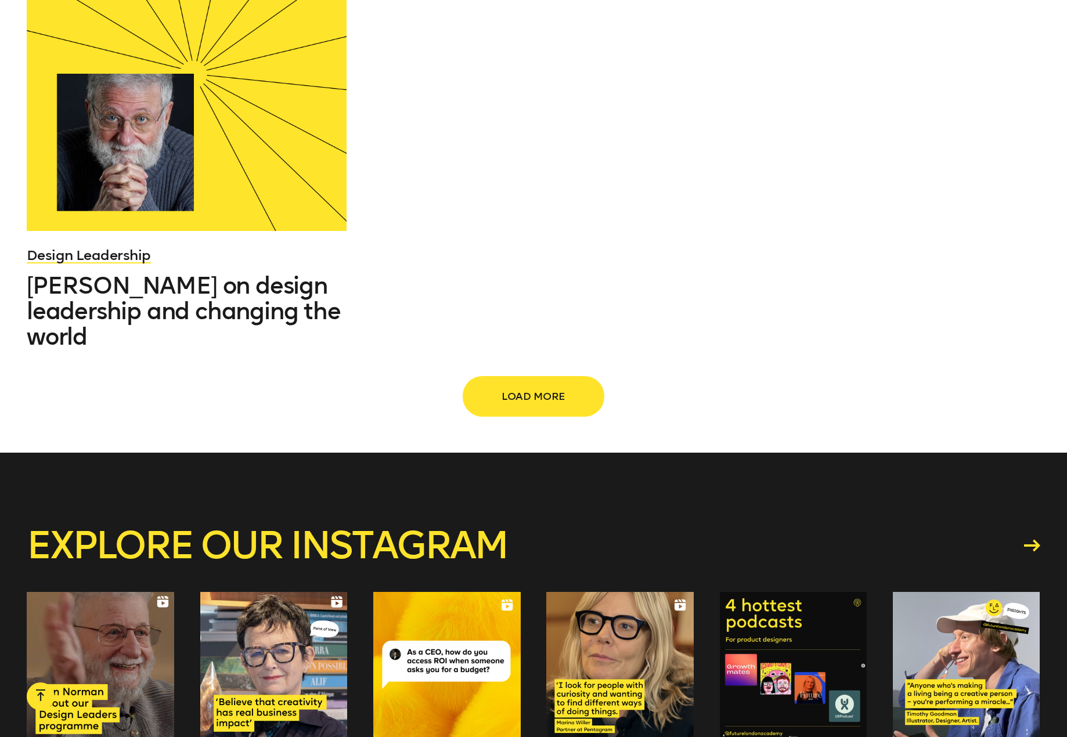
click at [549, 396] on span "Load more" at bounding box center [533, 396] width 102 height 22
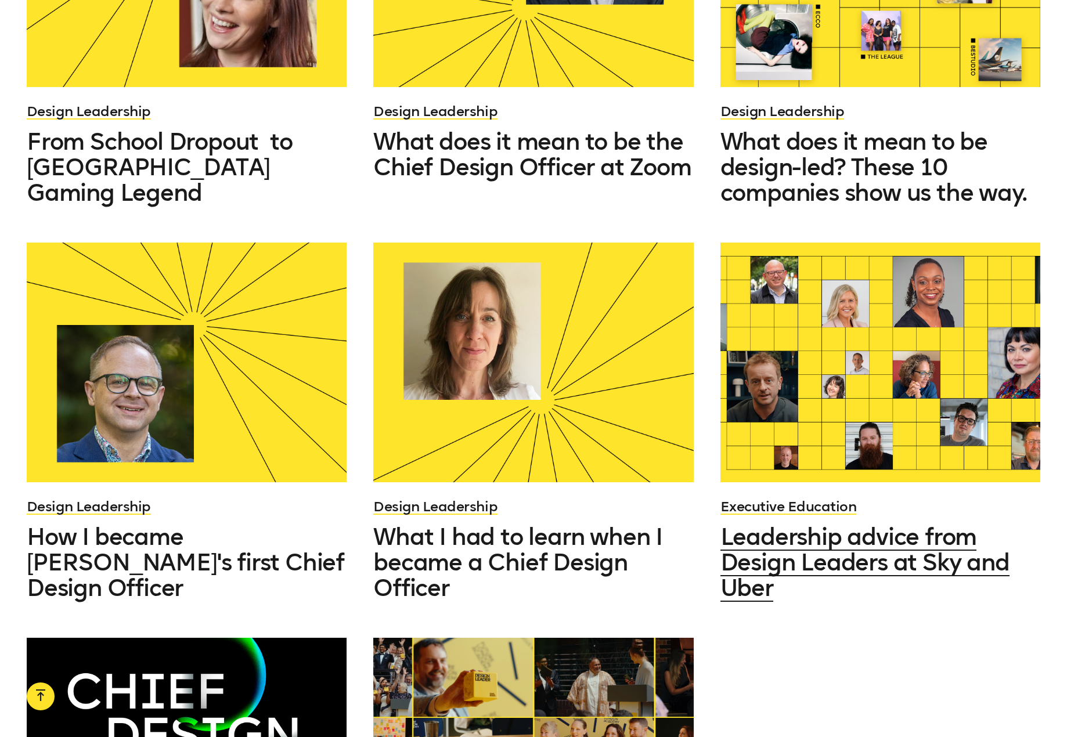
scroll to position [2318, 0]
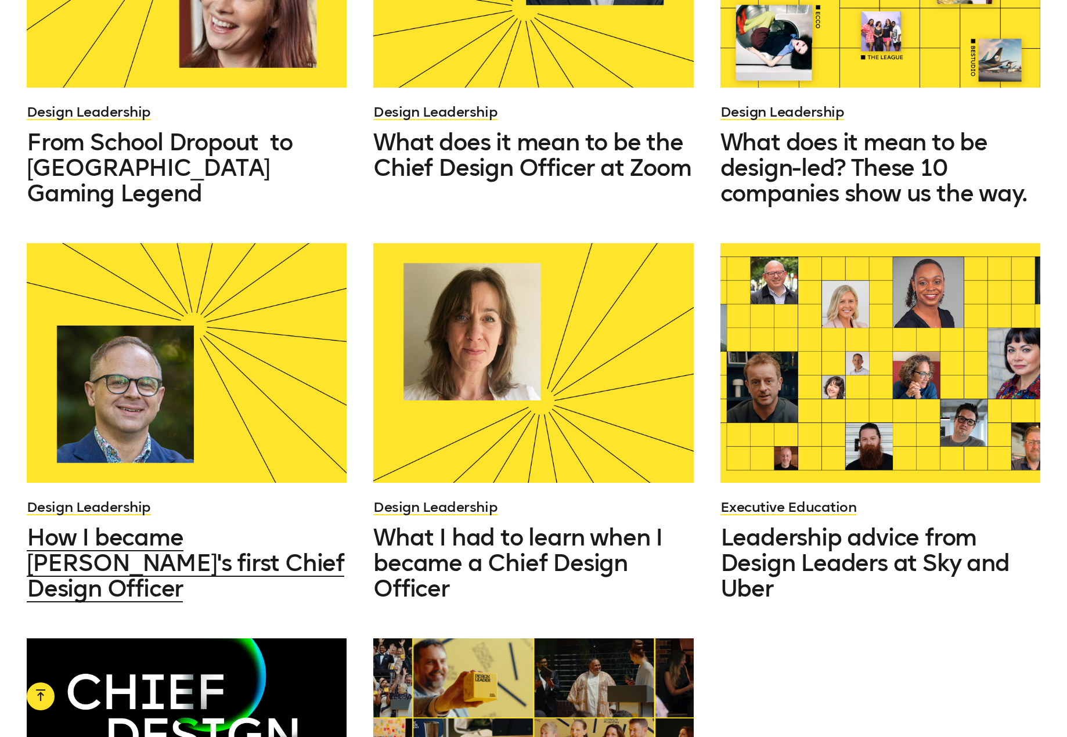
click at [229, 524] on span "How I became Cisco's first Chief Design Officer" at bounding box center [186, 563] width 318 height 79
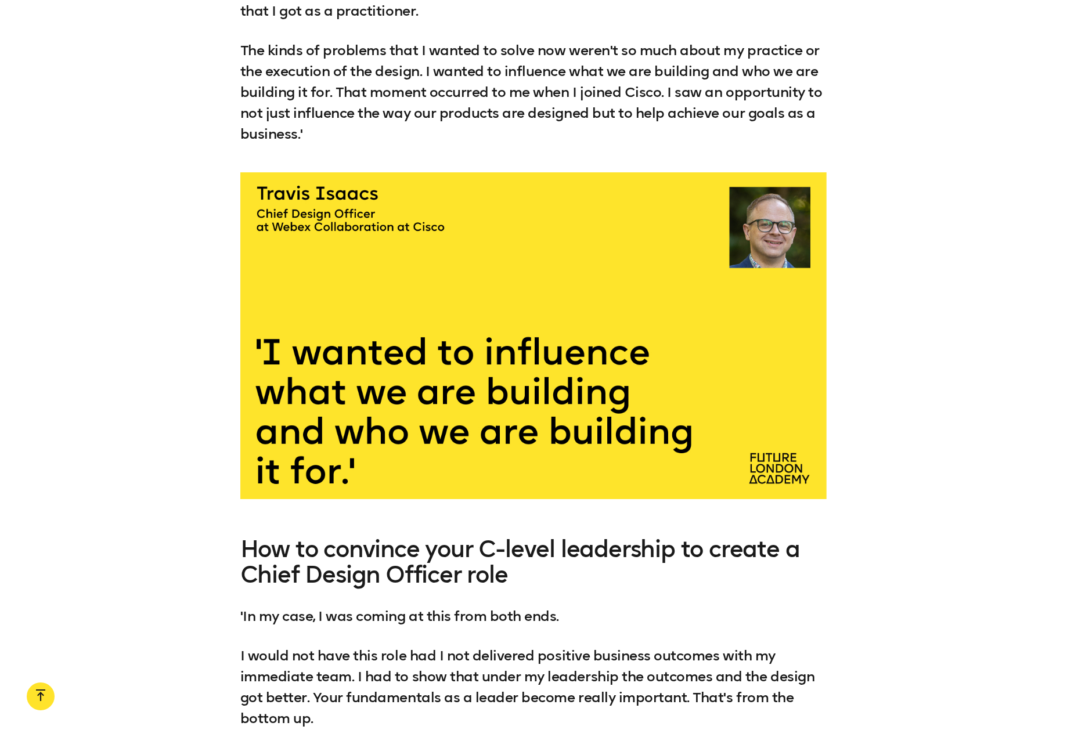
scroll to position [2003, 0]
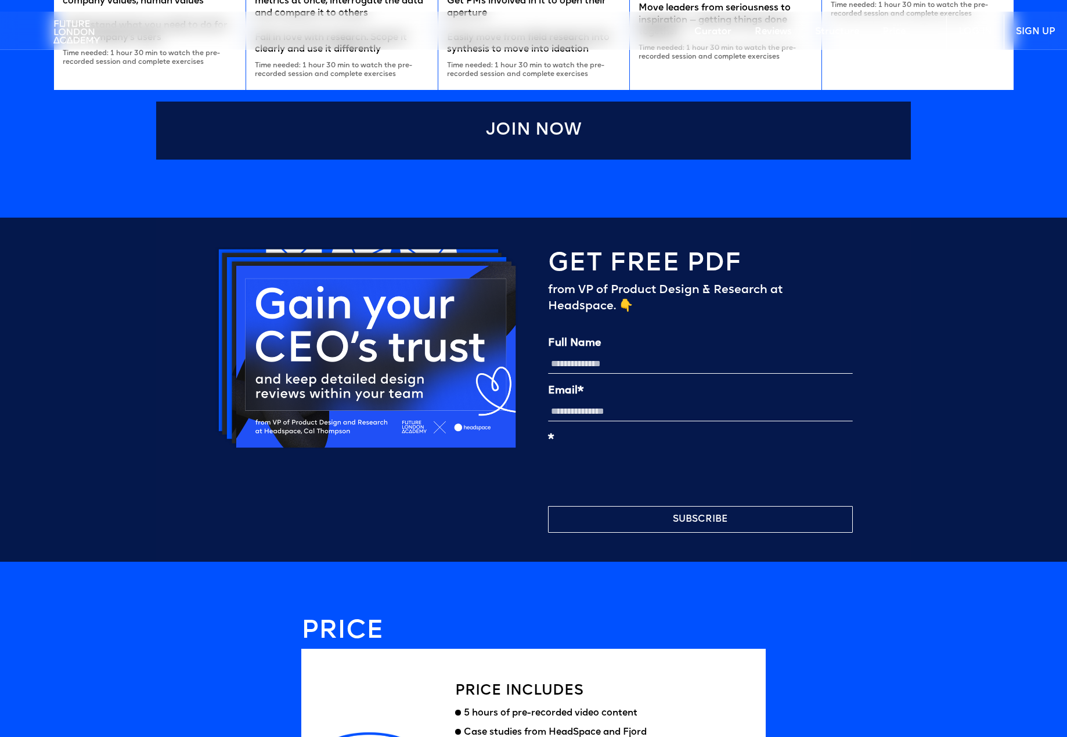
scroll to position [2834, 0]
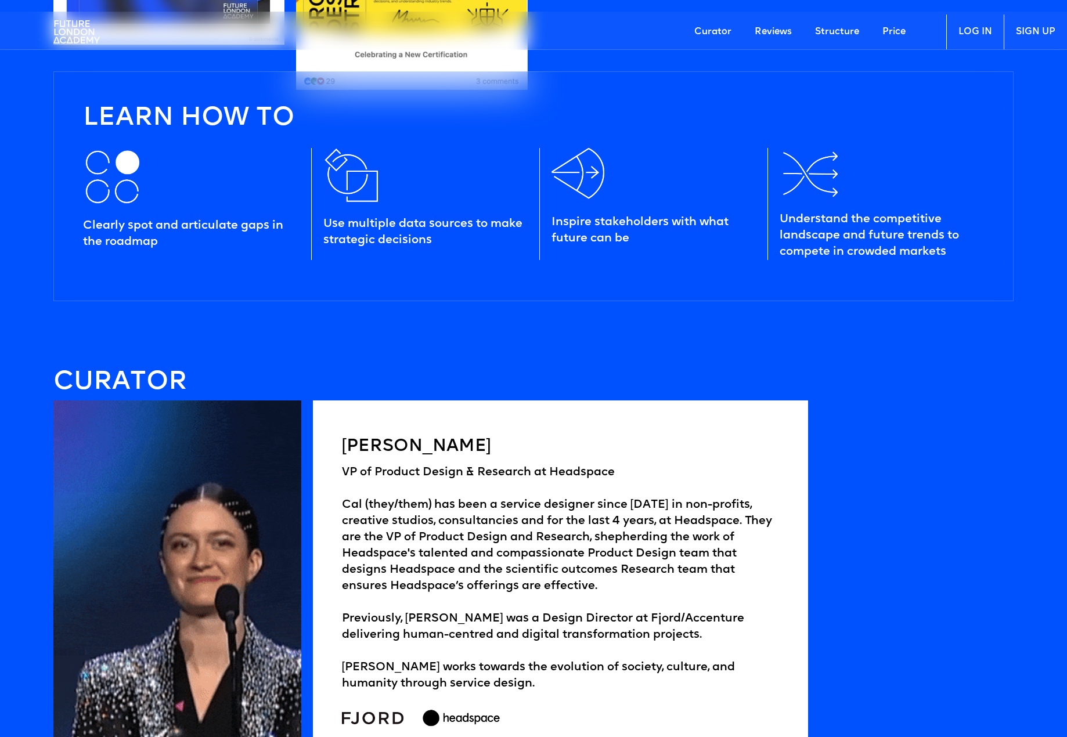
scroll to position [1731, 0]
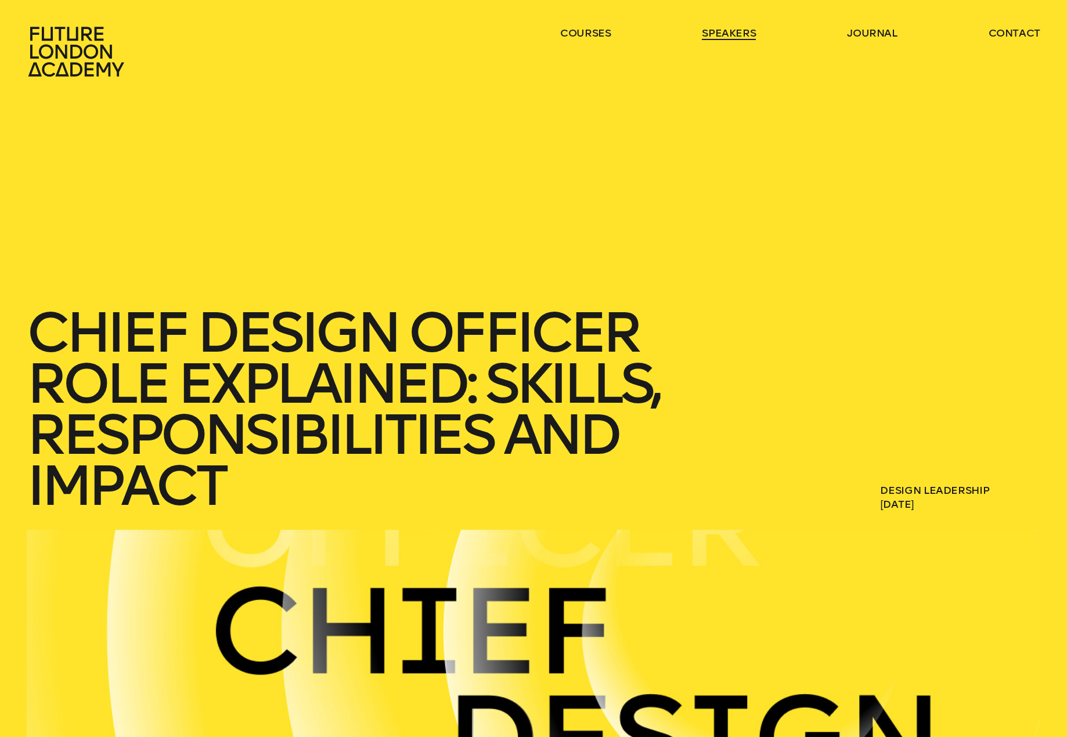
scroll to position [5, 1]
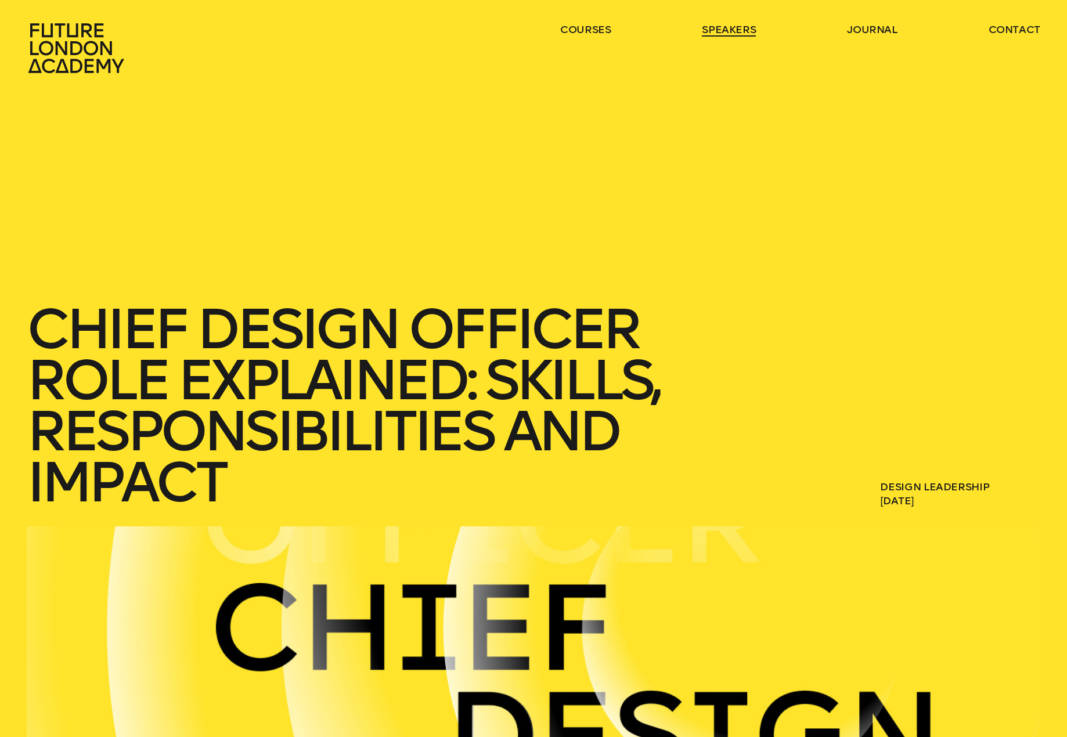
click at [723, 35] on link "speakers" at bounding box center [729, 30] width 54 height 14
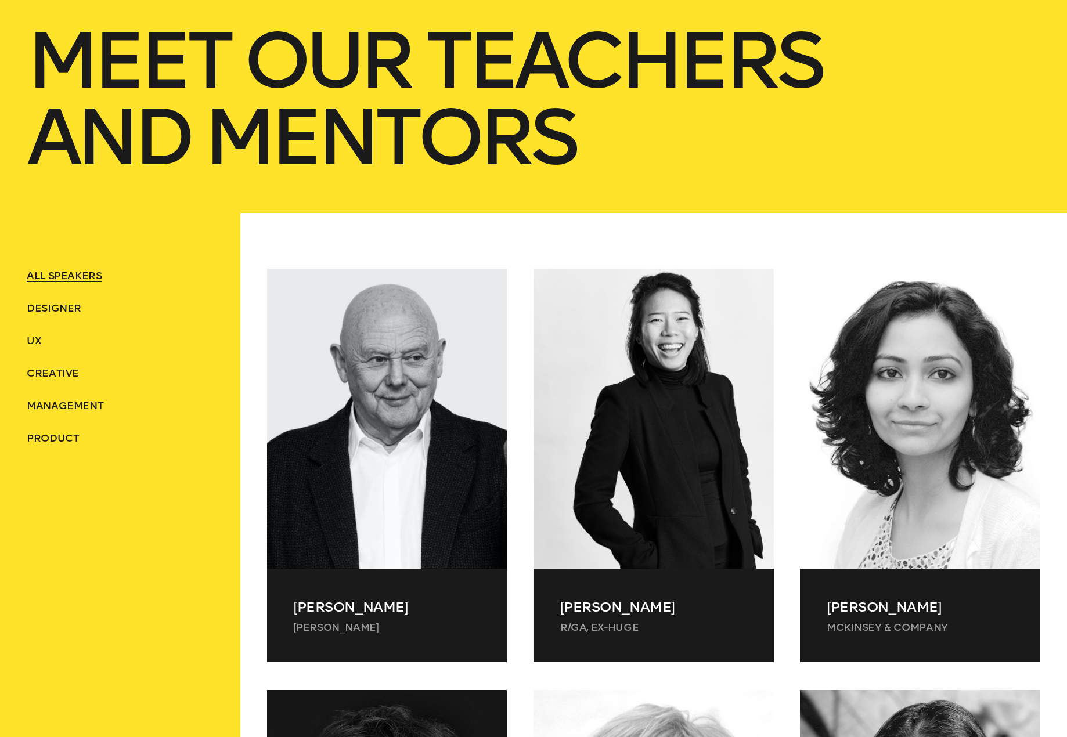
scroll to position [287, 0]
